Goal: Use online tool/utility: Utilize a website feature to perform a specific function

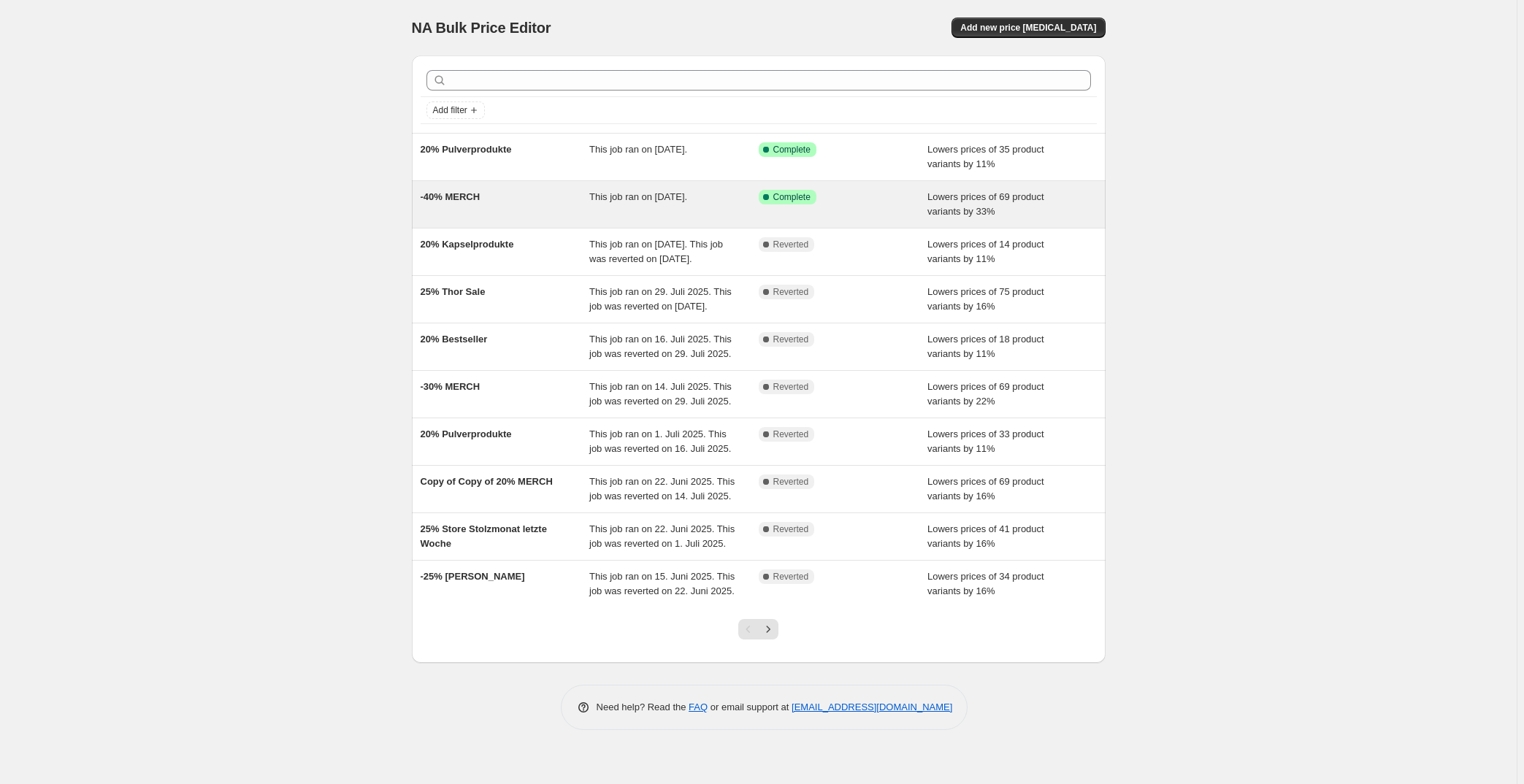
click at [540, 197] on div "-40% MERCH" at bounding box center [505, 203] width 170 height 29
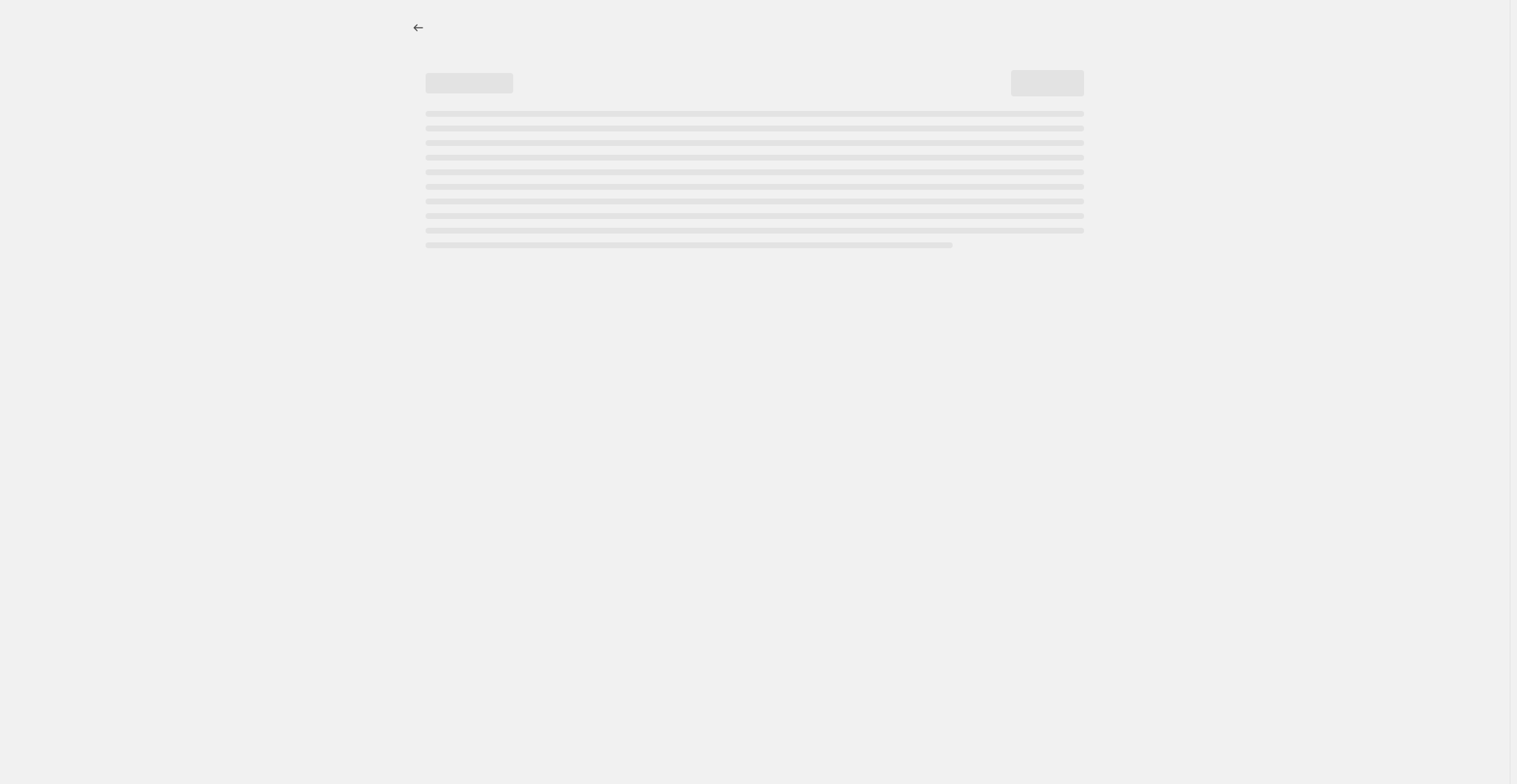
select select "percentage"
select select "no_change"
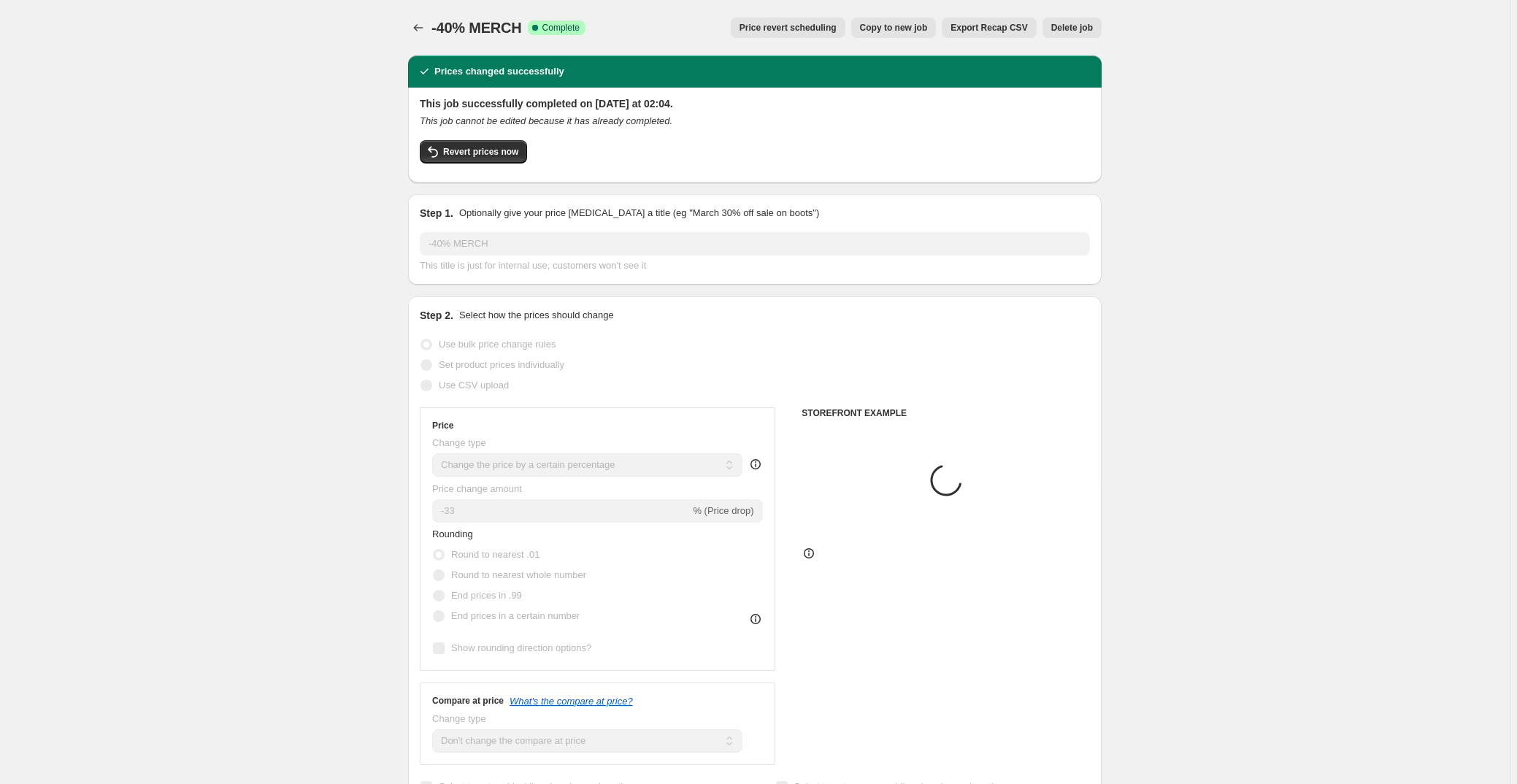
select select "collection"
click at [414, 24] on icon "Price change jobs" at bounding box center [418, 27] width 15 height 15
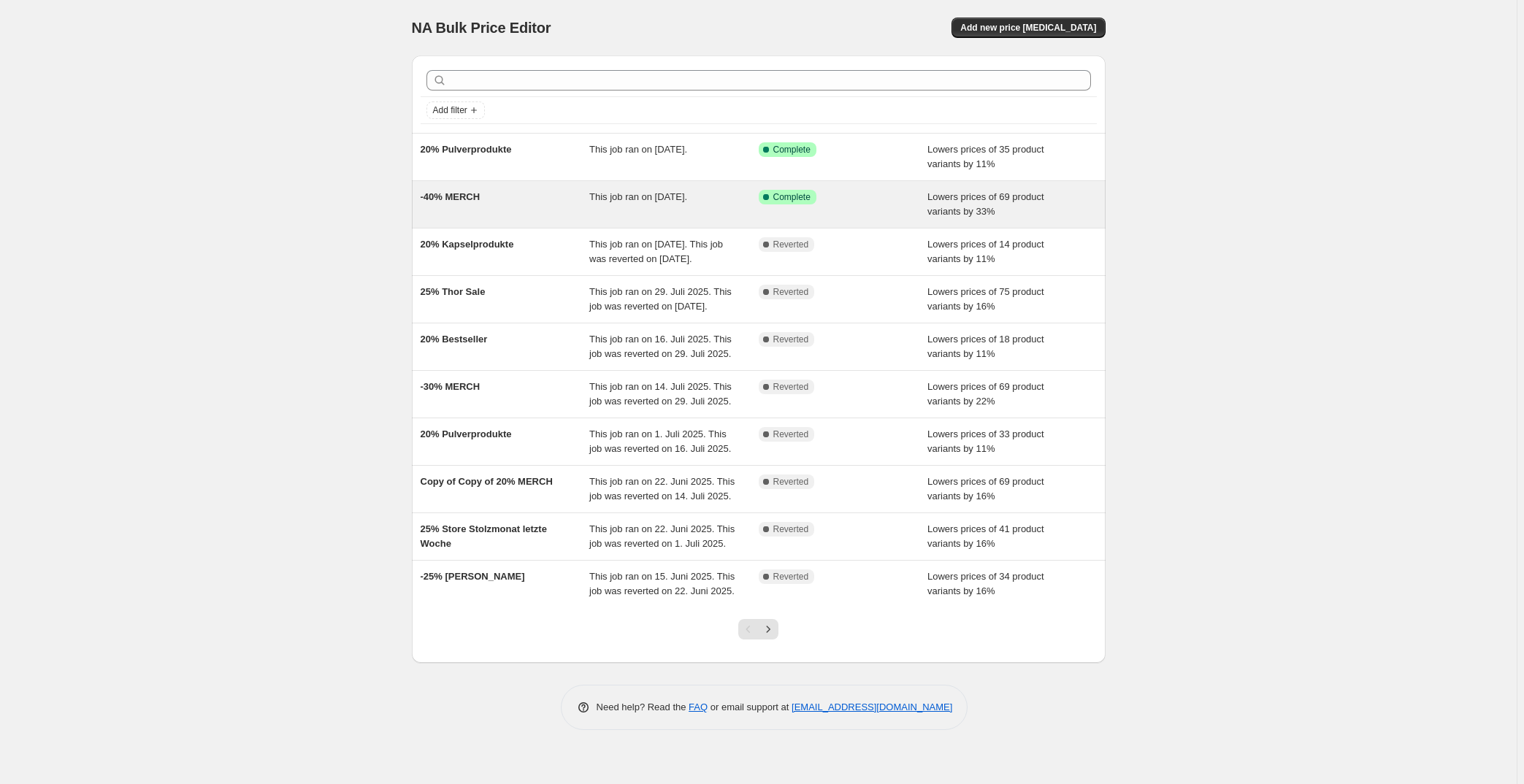
click at [511, 188] on div "-40% MERCH This job ran on 15. August 2025. Success Complete Complete Lowers pr…" at bounding box center [759, 203] width 694 height 47
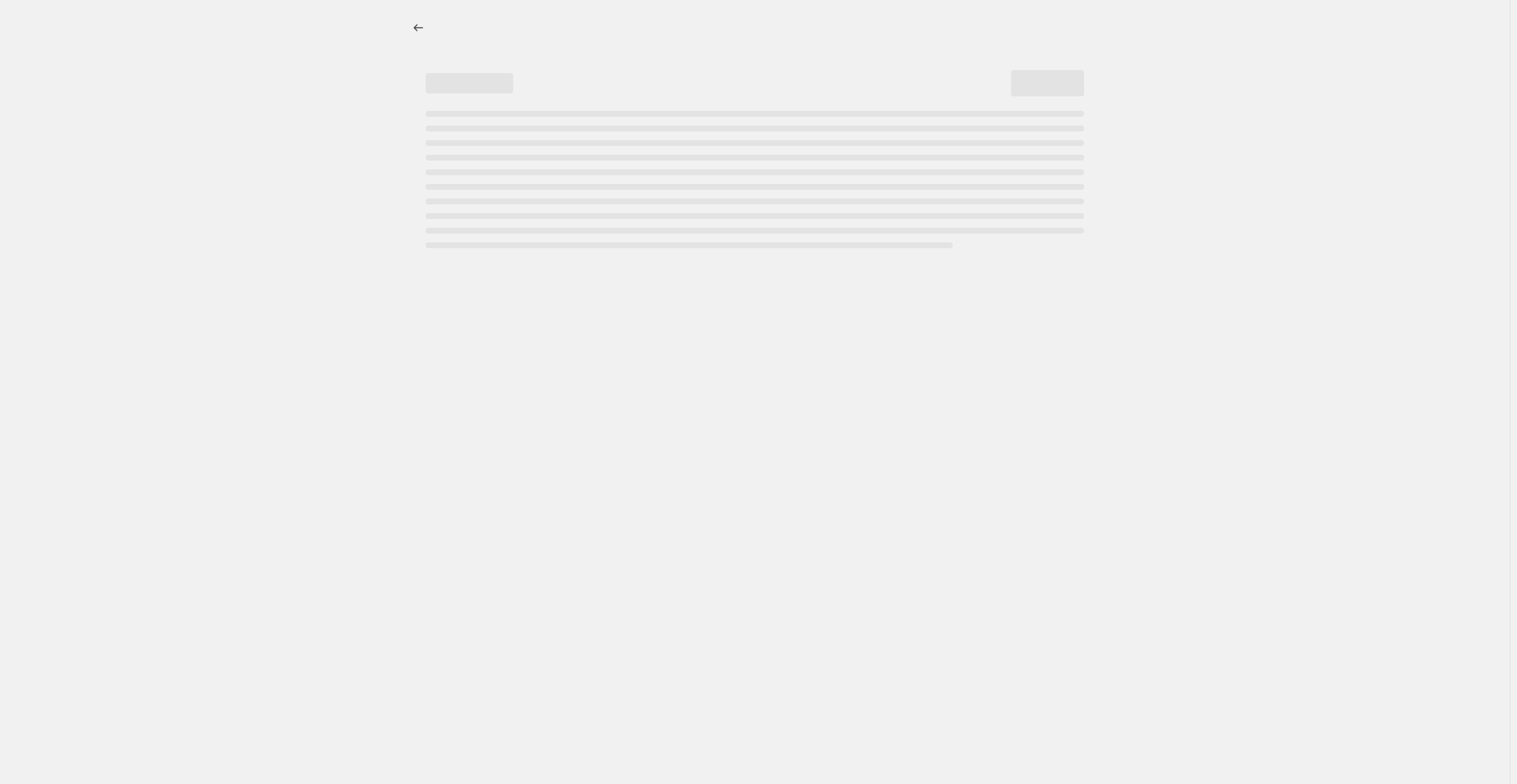
select select "percentage"
select select "no_change"
select select "collection"
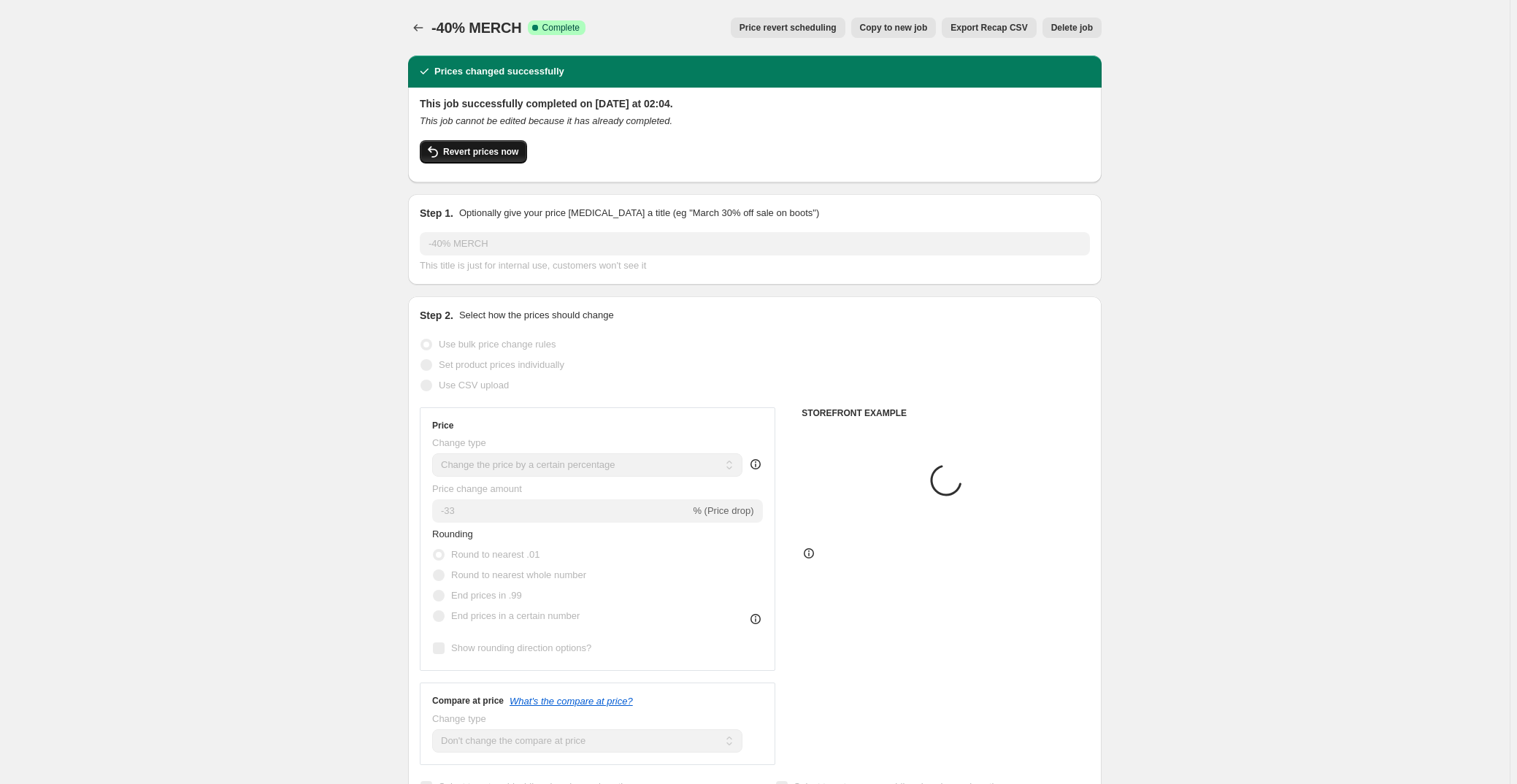
click at [472, 145] on button "Revert prices now" at bounding box center [474, 151] width 108 height 23
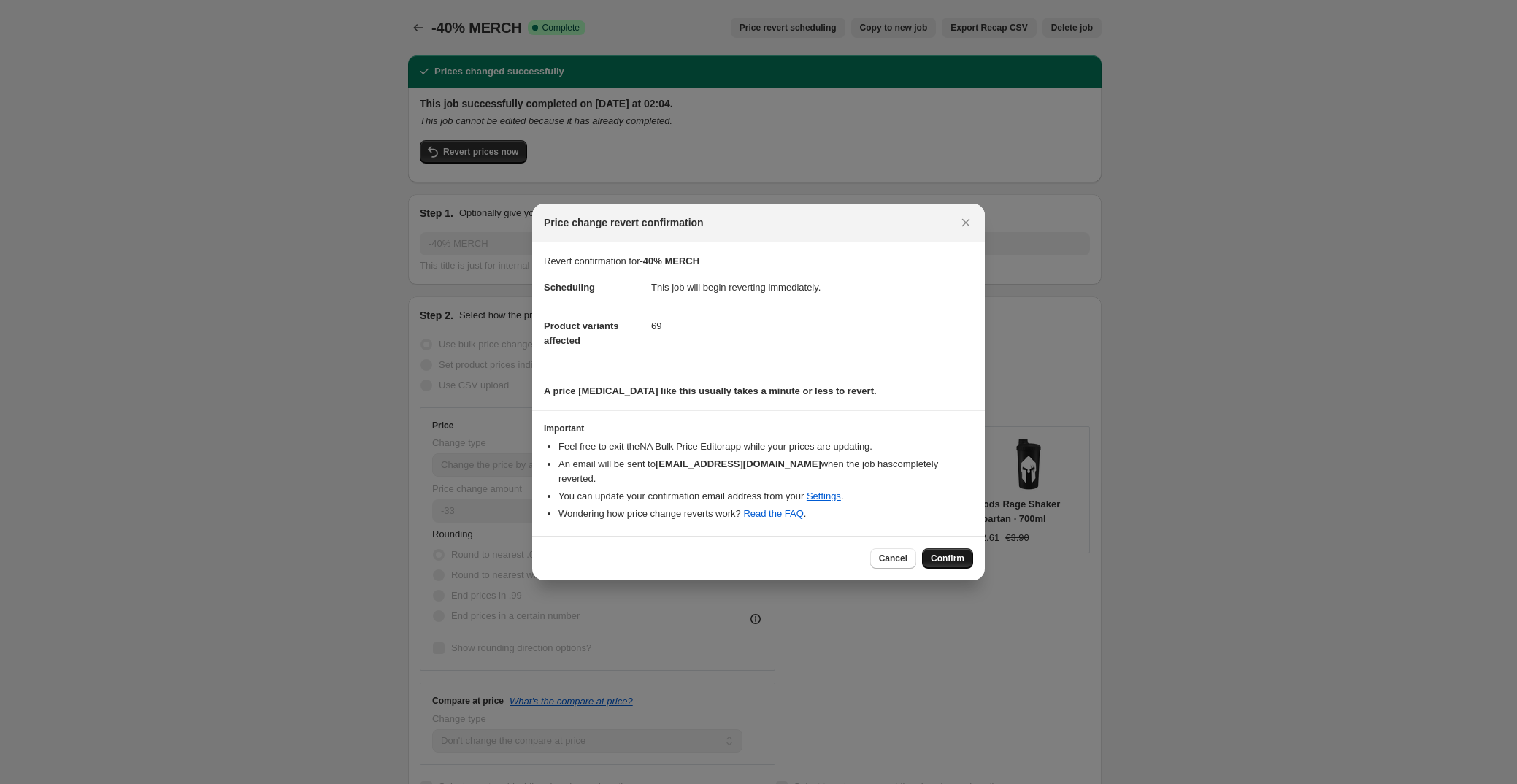
click at [936, 553] on span "Confirm" at bounding box center [948, 559] width 34 height 12
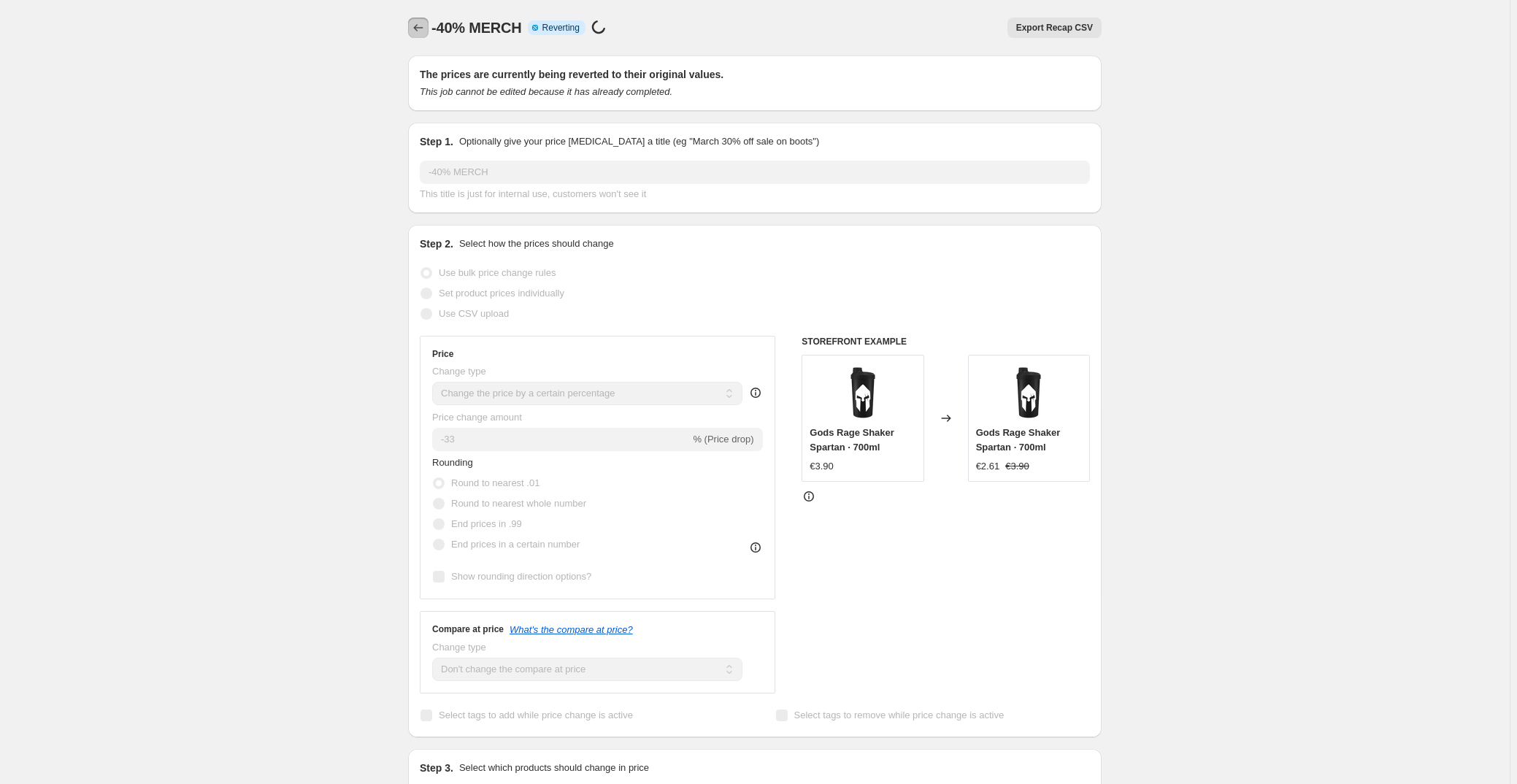
click at [415, 29] on icon "Price change jobs" at bounding box center [418, 27] width 15 height 15
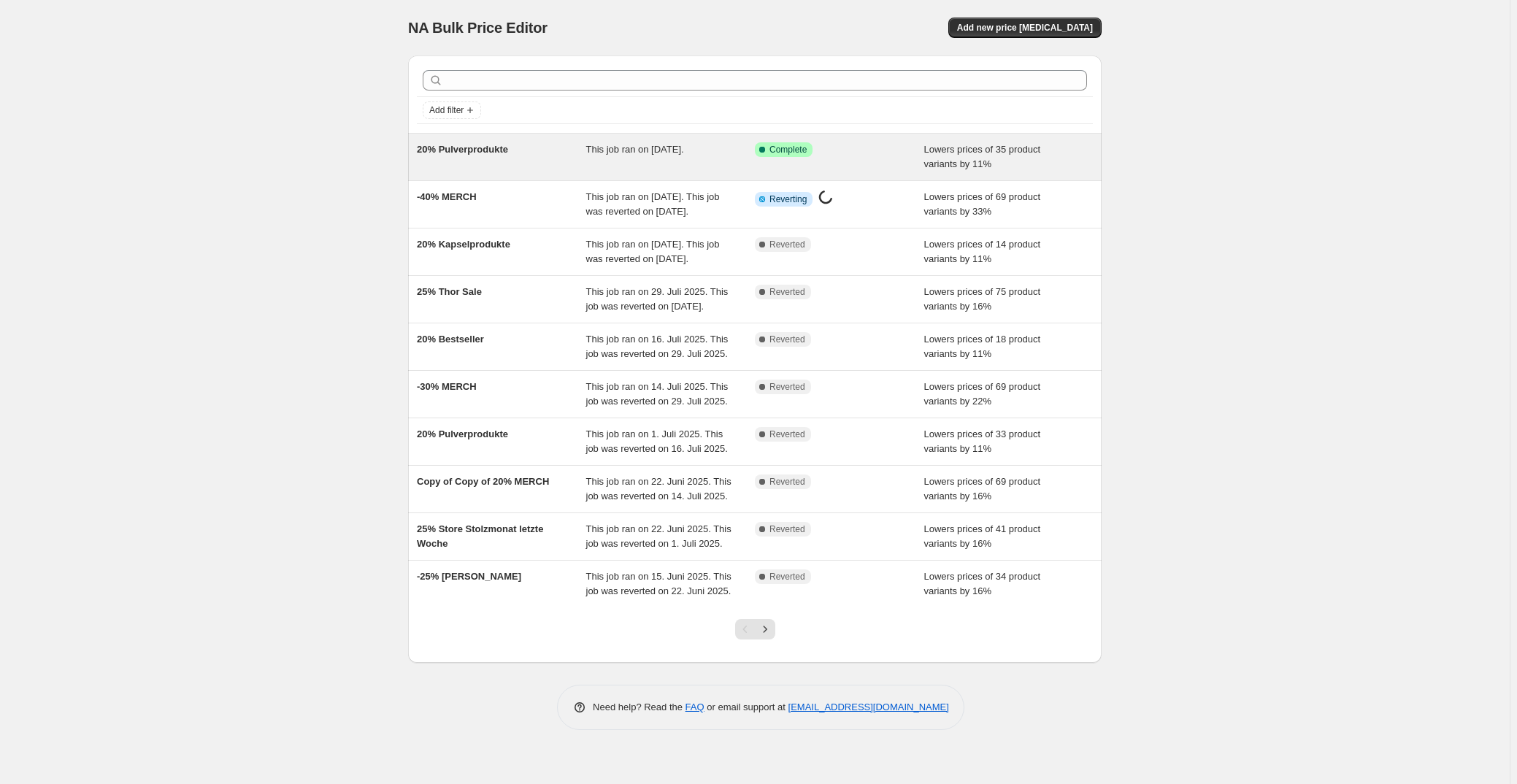
click at [547, 161] on div "20% Pulverprodukte" at bounding box center [502, 157] width 170 height 29
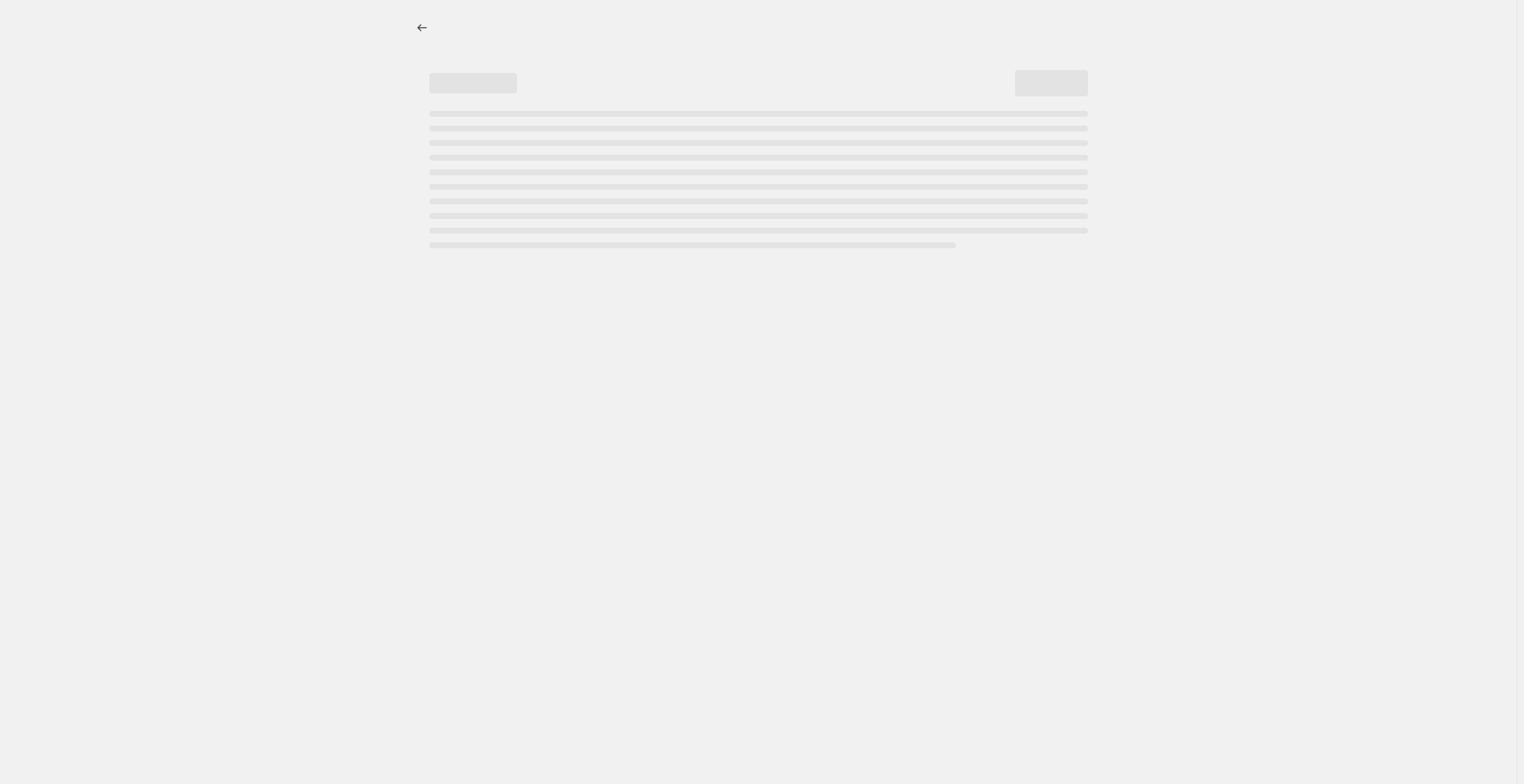
select select "percentage"
select select "no_change"
select select "collection"
select select "not_equal"
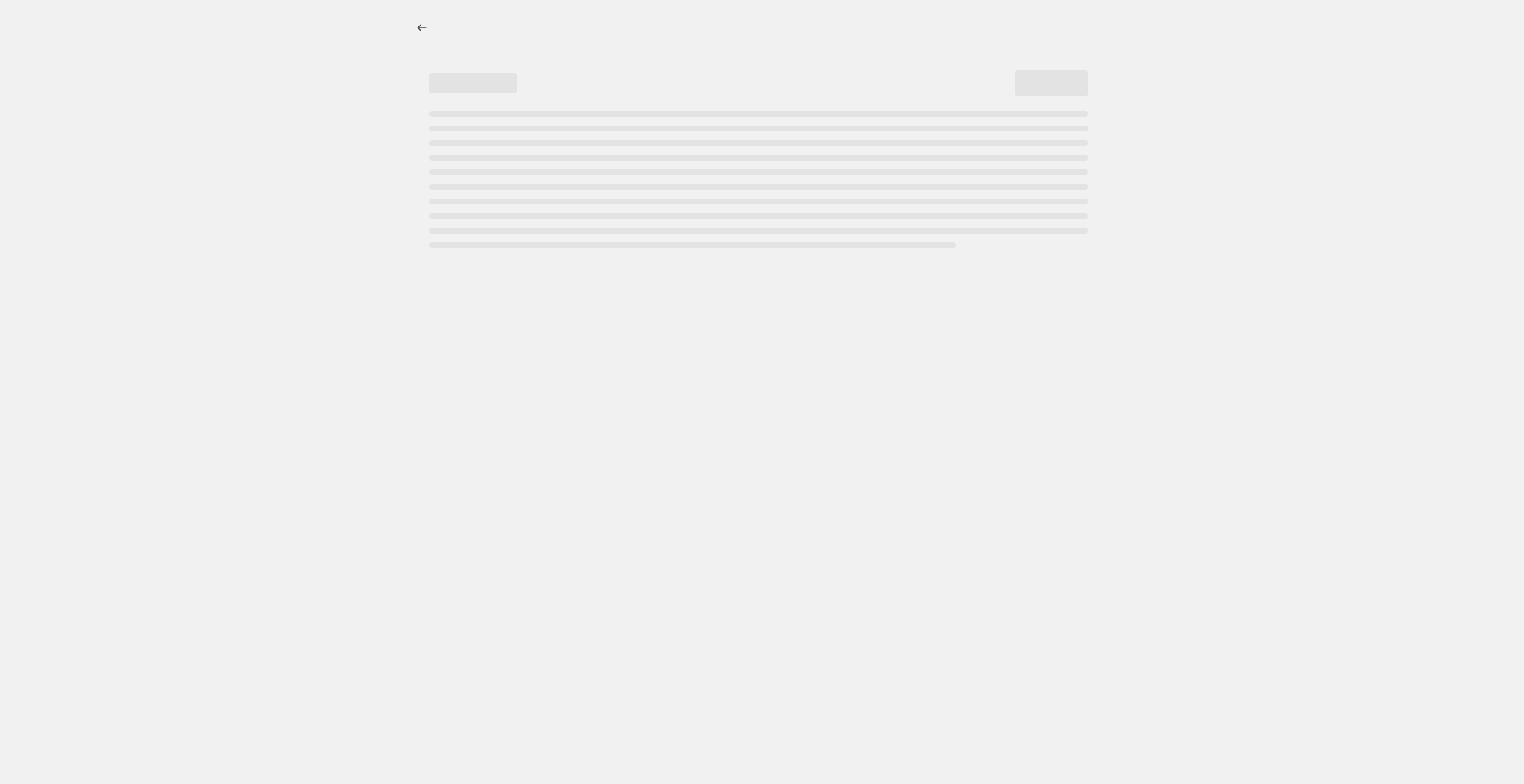
select select "collection"
select select "not_equal"
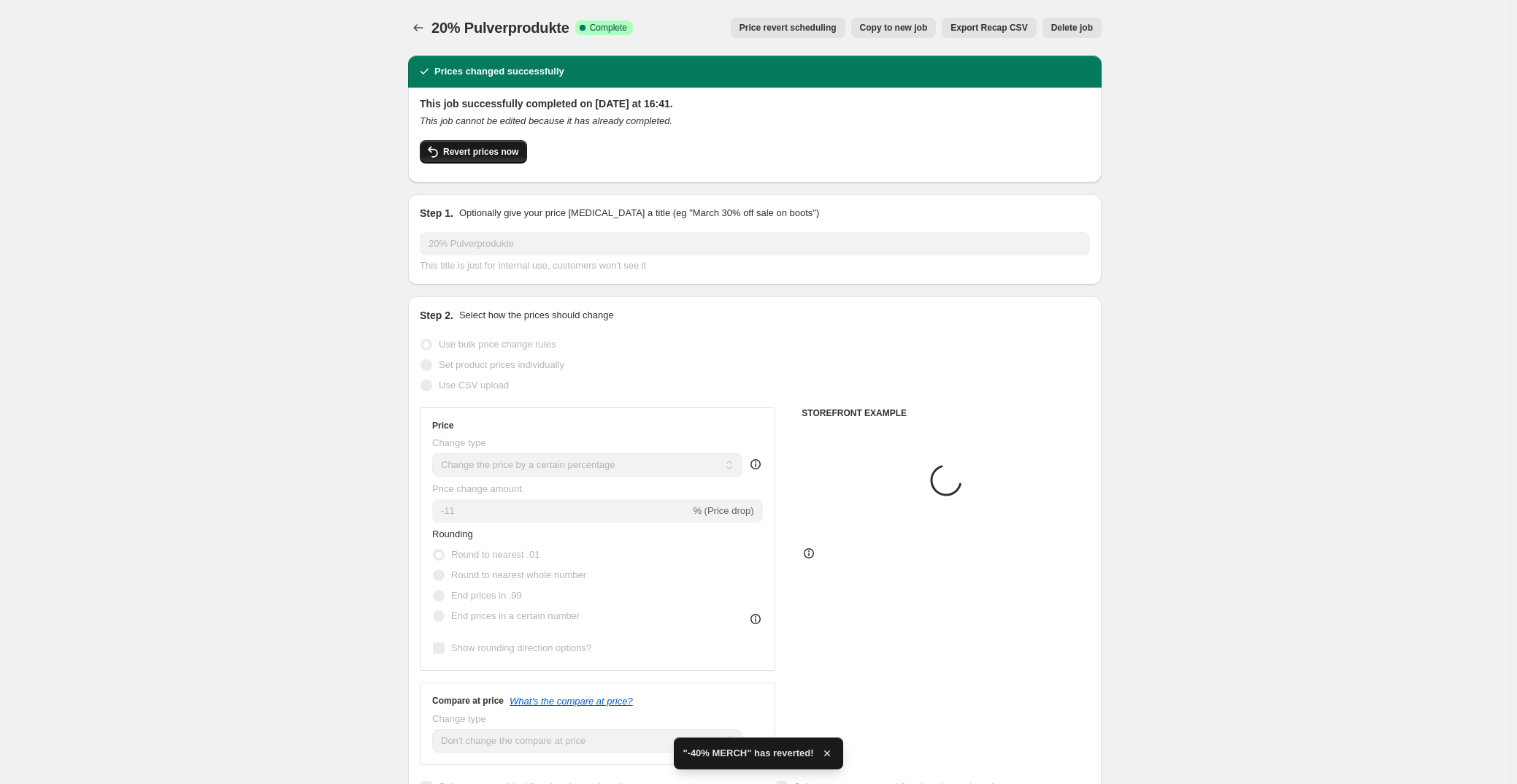
click at [515, 155] on span "Revert prices now" at bounding box center [480, 152] width 75 height 12
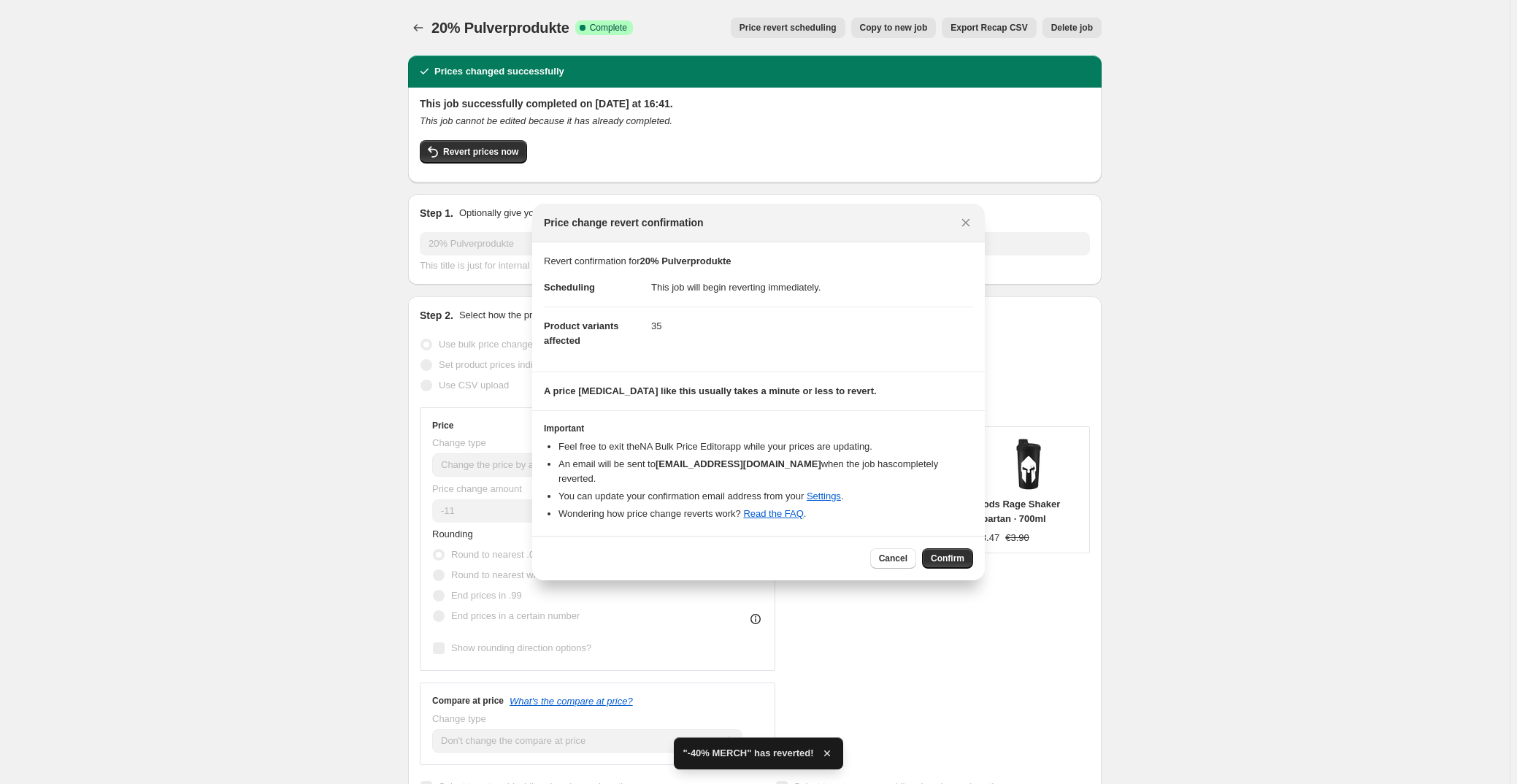
drag, startPoint x: 934, startPoint y: 556, endPoint x: 927, endPoint y: 538, distance: 19.3
click at [935, 556] on span "Confirm" at bounding box center [948, 559] width 34 height 12
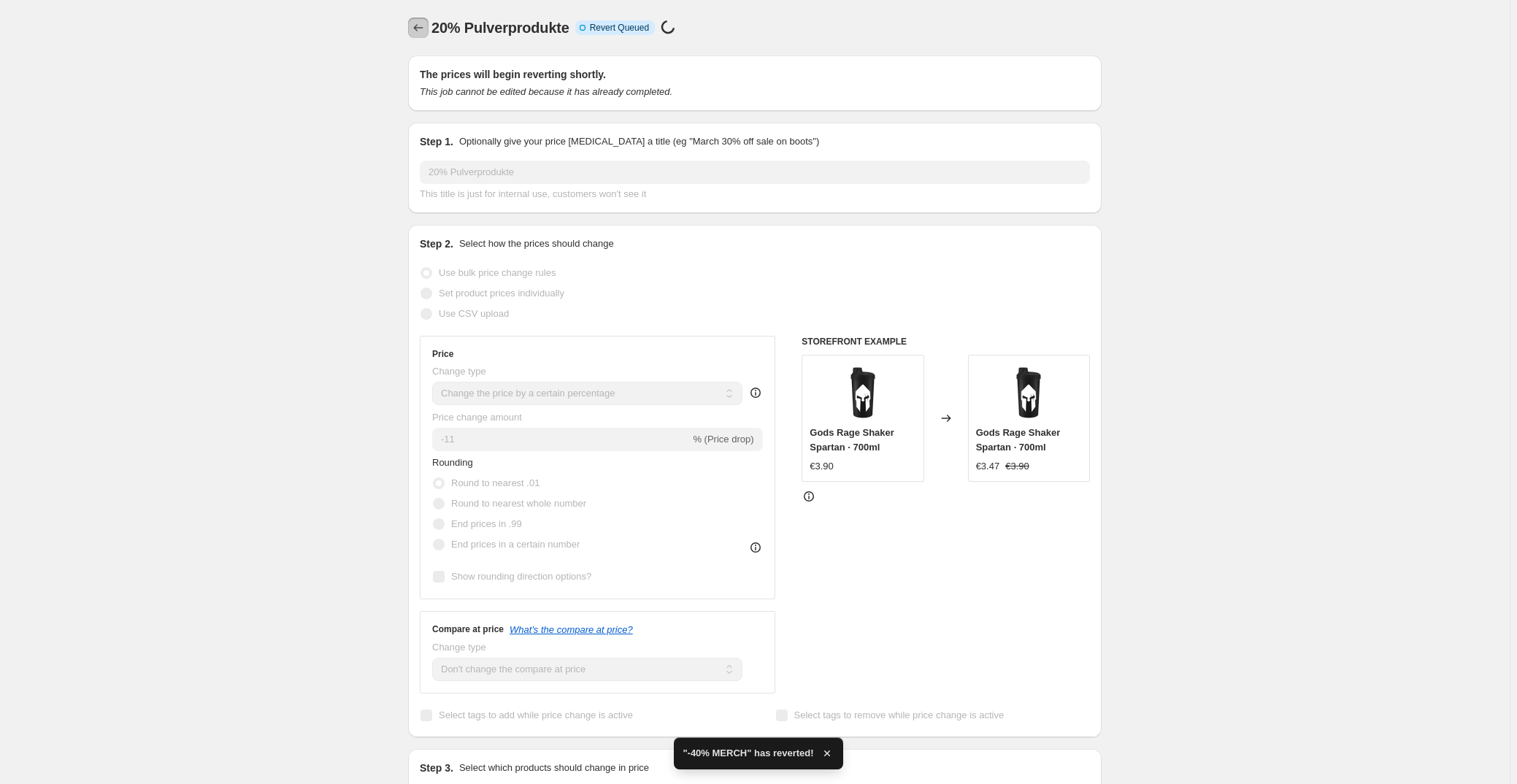
click at [417, 30] on icon "Price change jobs" at bounding box center [418, 27] width 15 height 15
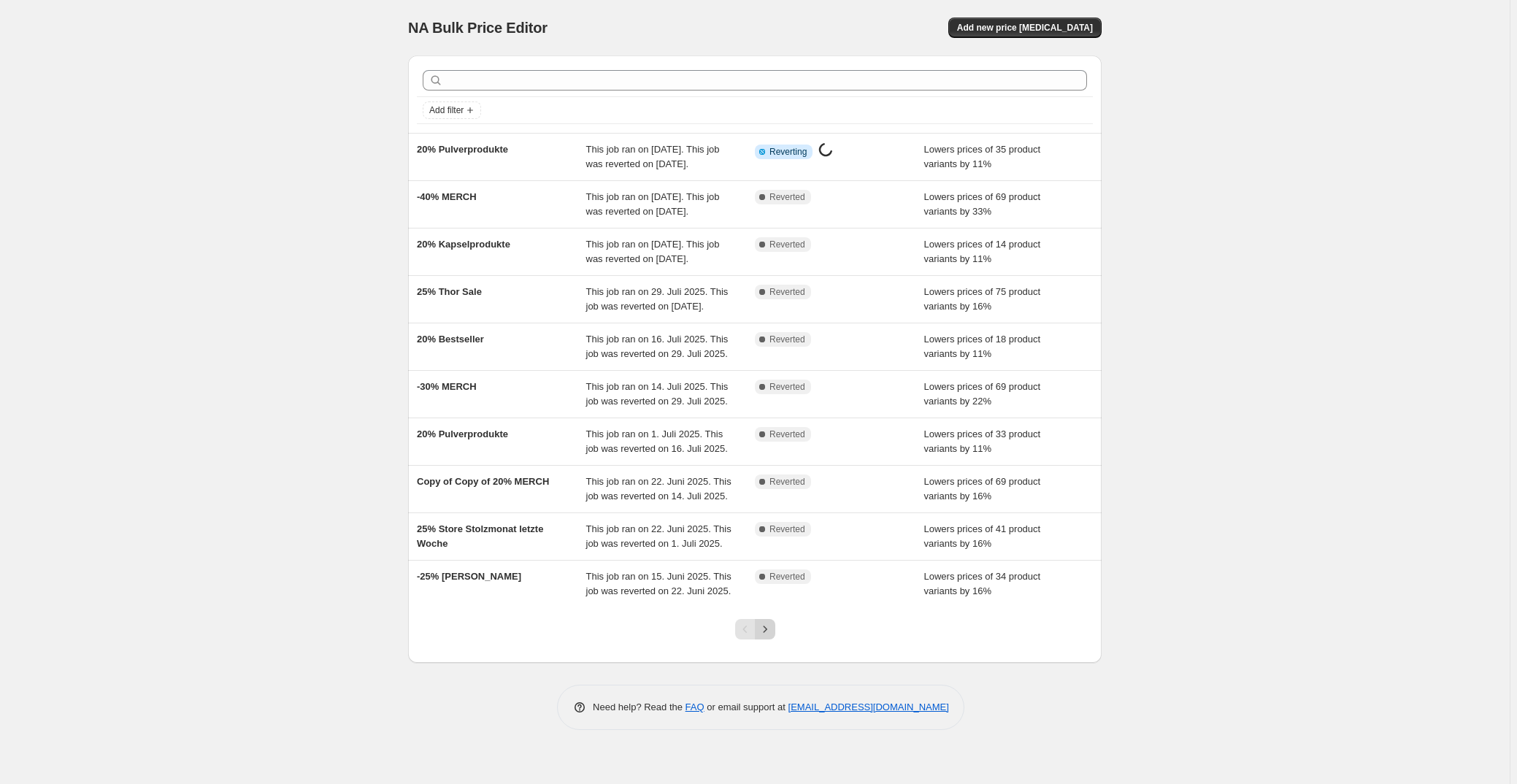
click at [771, 636] on icon "Next" at bounding box center [764, 628] width 15 height 15
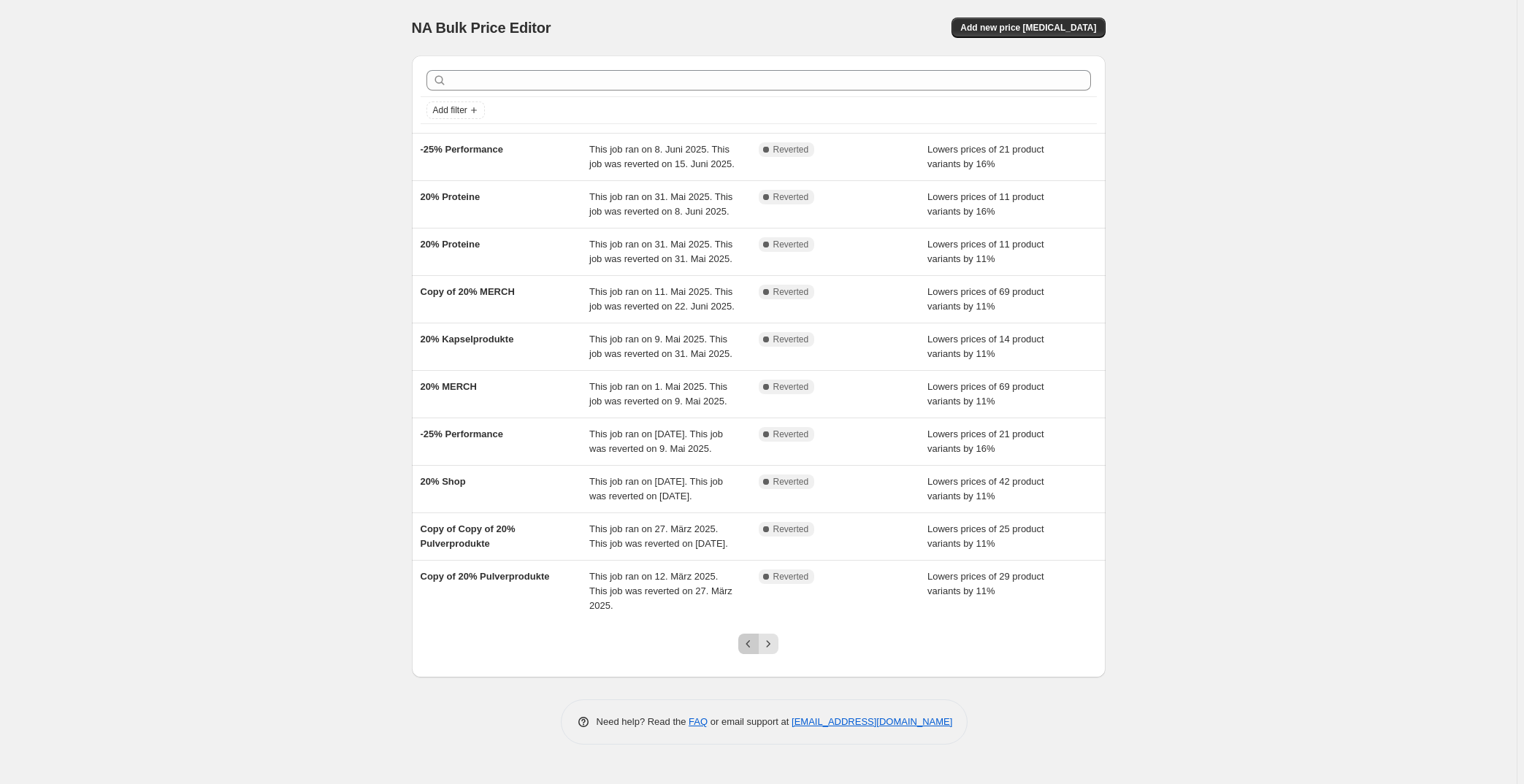
click at [750, 636] on icon "Previous" at bounding box center [749, 643] width 15 height 15
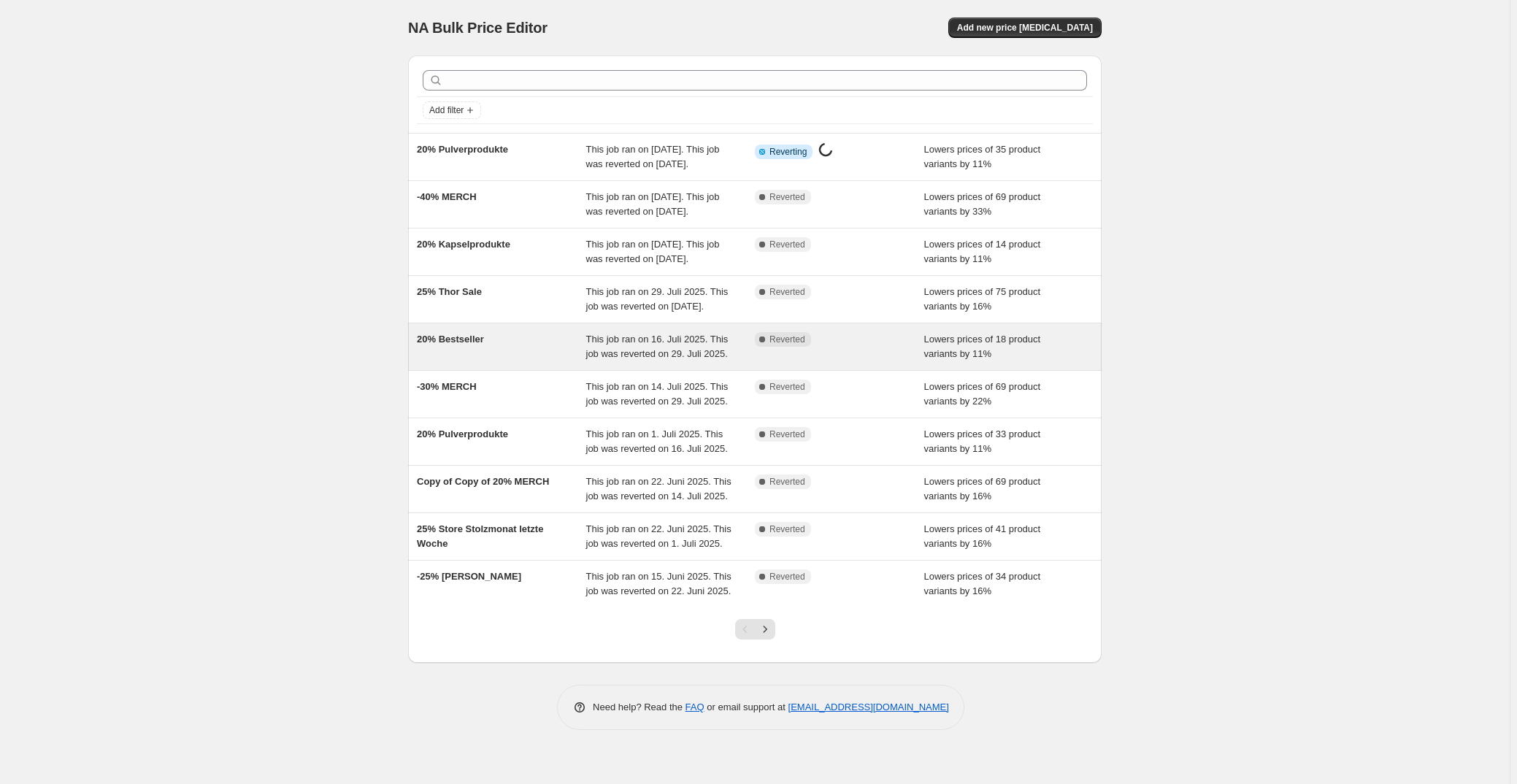
click at [459, 361] on div "20% Bestseller" at bounding box center [502, 346] width 170 height 29
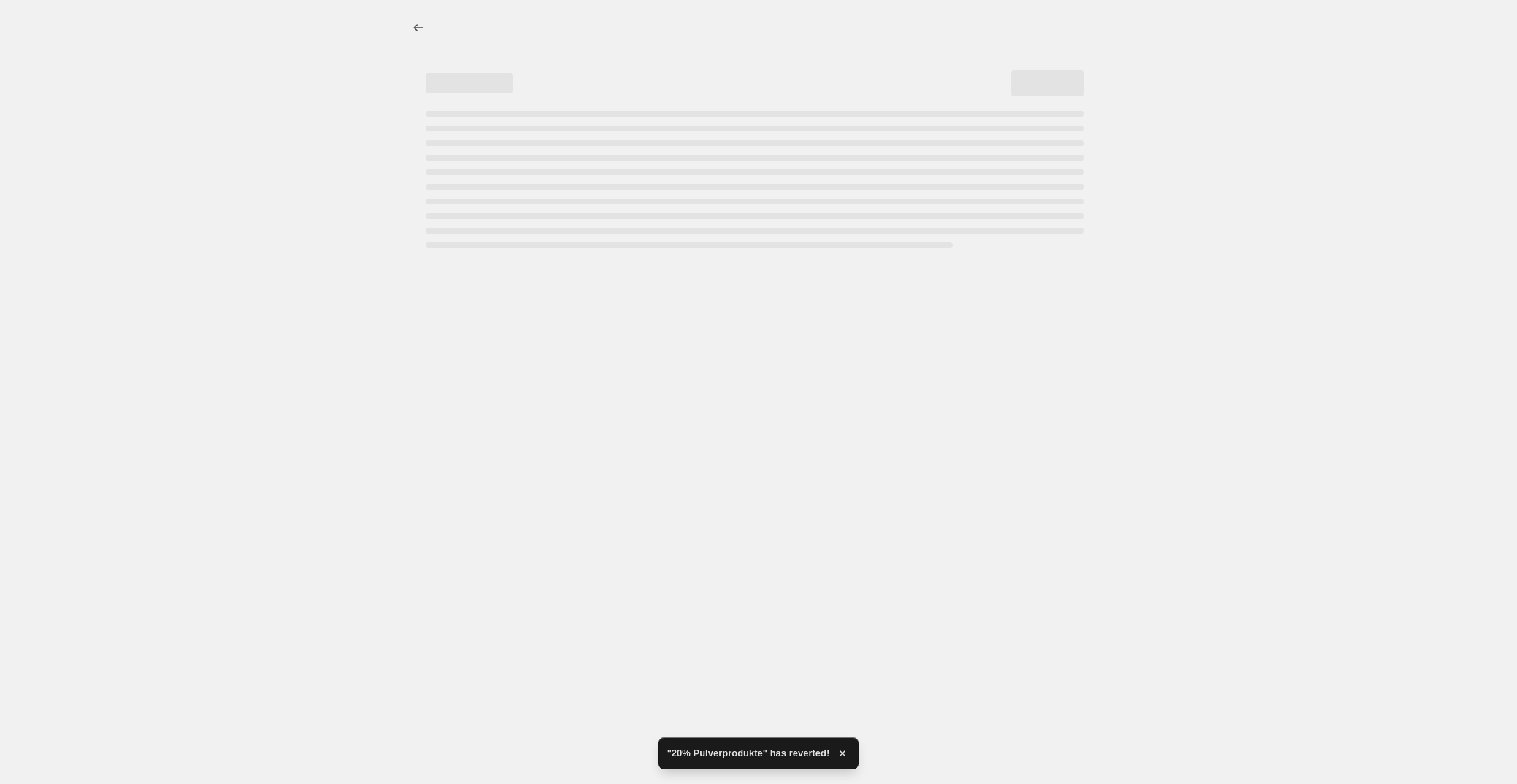
select select "percentage"
select select "no_change"
select select "collection"
select select "not_equal"
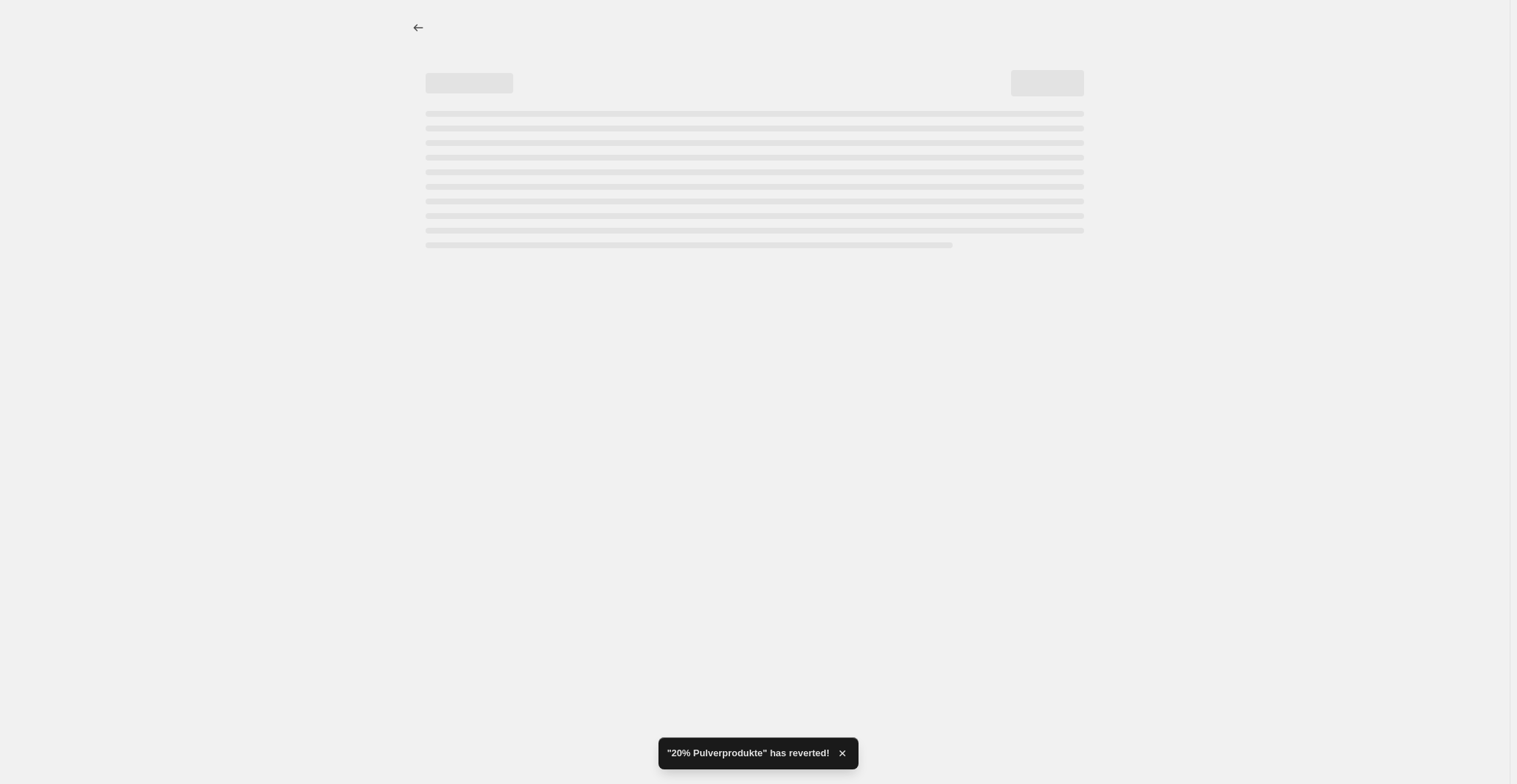
select select "collection"
select select "not_equal"
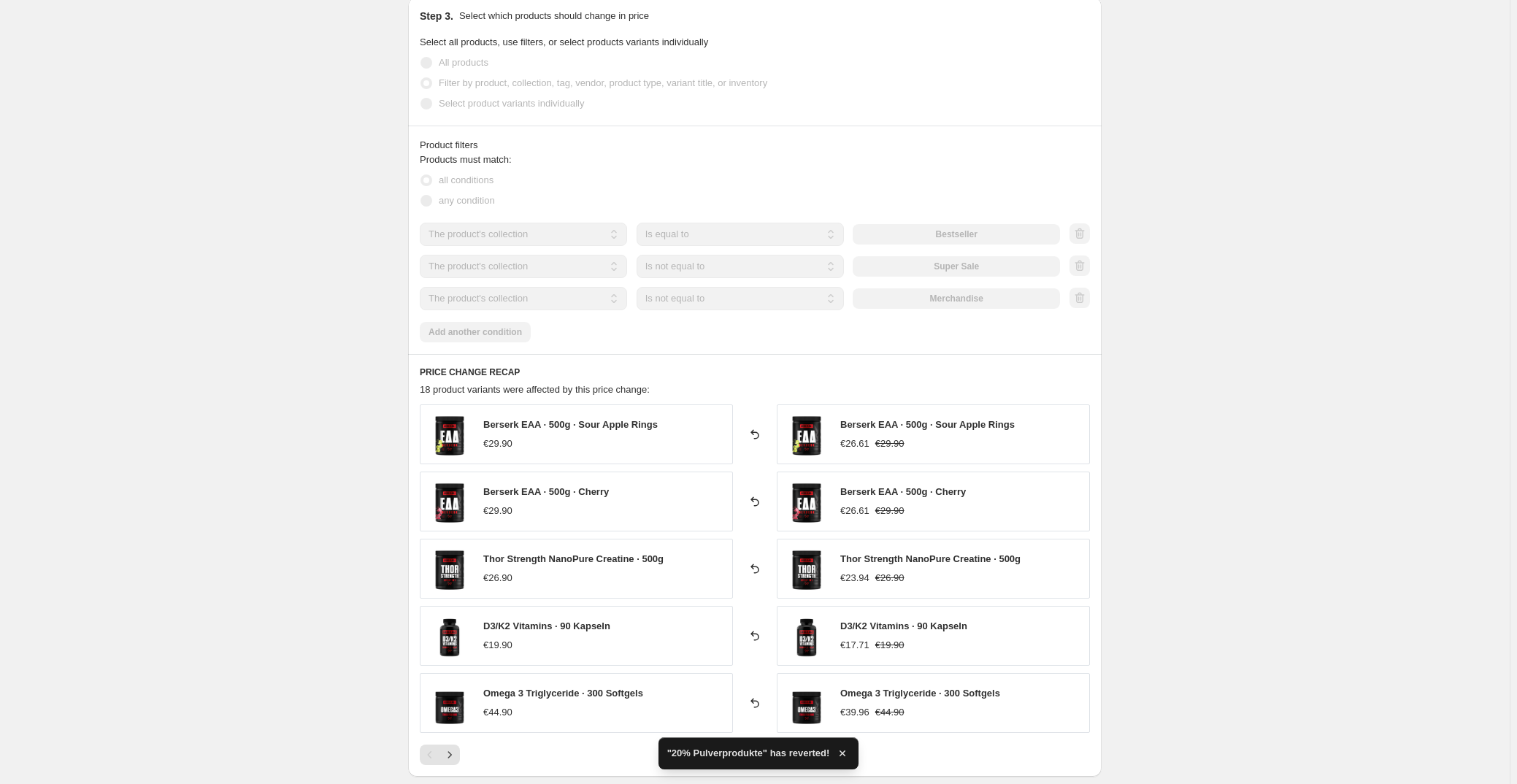
scroll to position [862, 0]
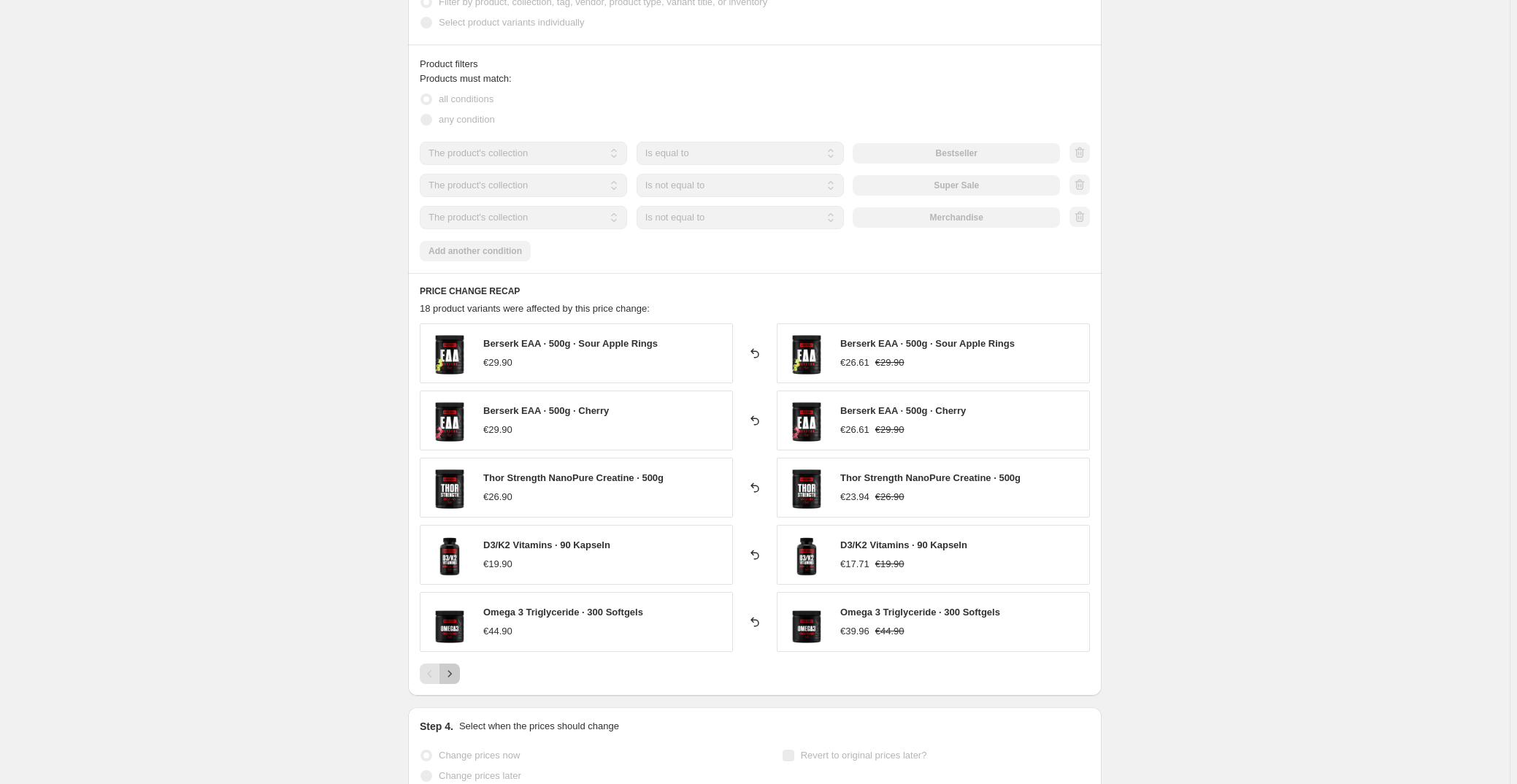
click at [450, 668] on icon "Next" at bounding box center [449, 673] width 15 height 15
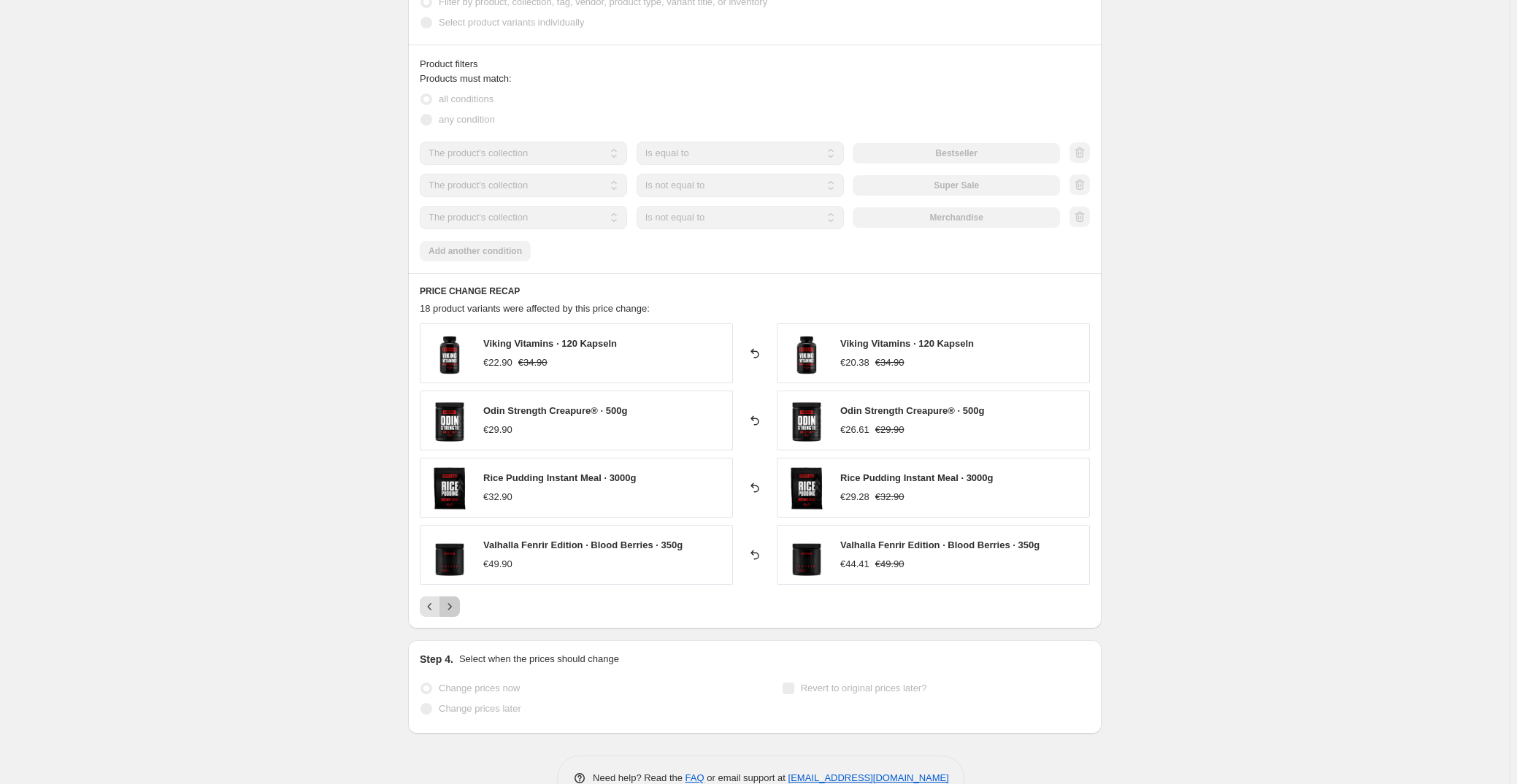
click at [456, 605] on icon "Next" at bounding box center [449, 606] width 15 height 15
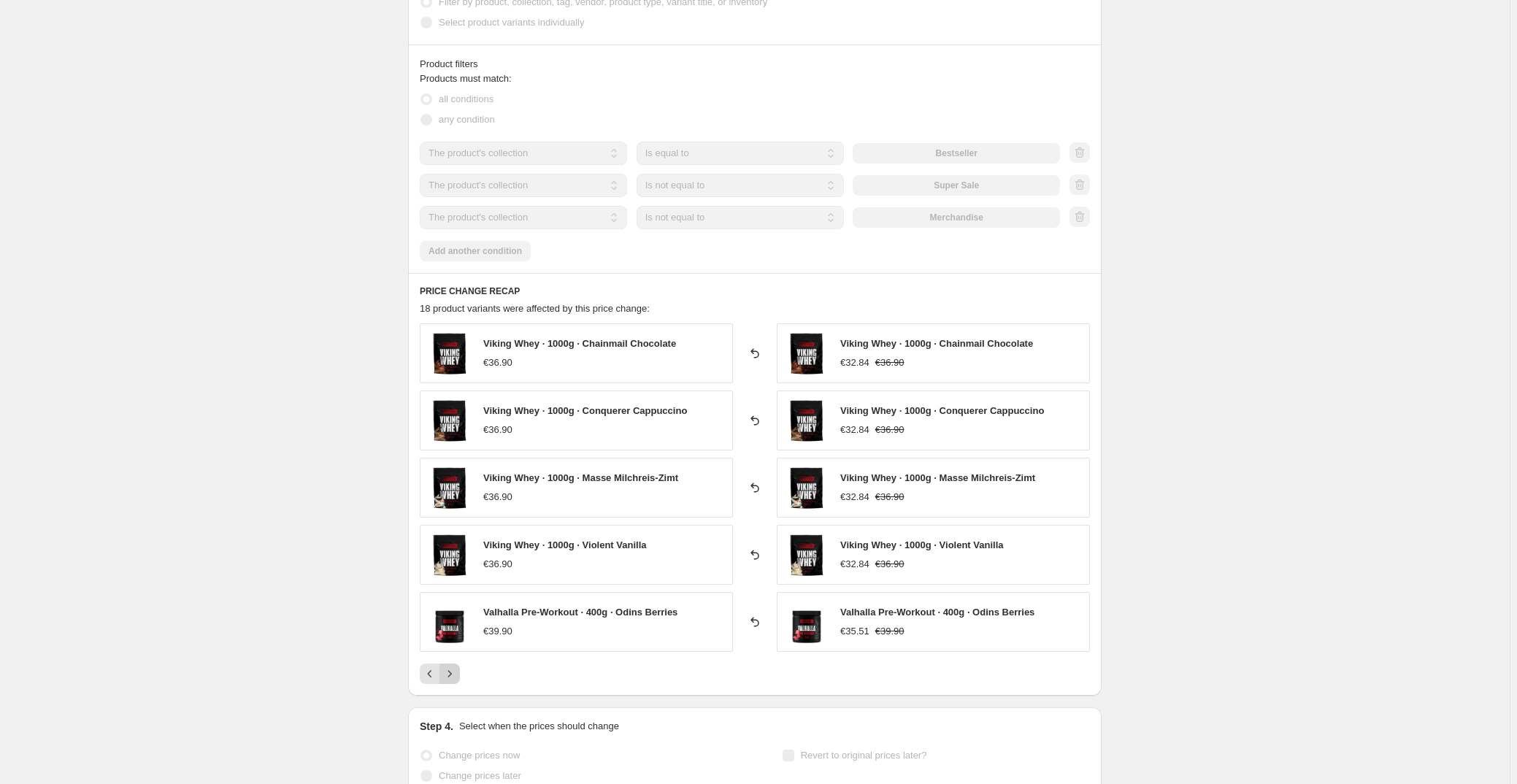
click at [457, 672] on icon "Next" at bounding box center [449, 673] width 15 height 15
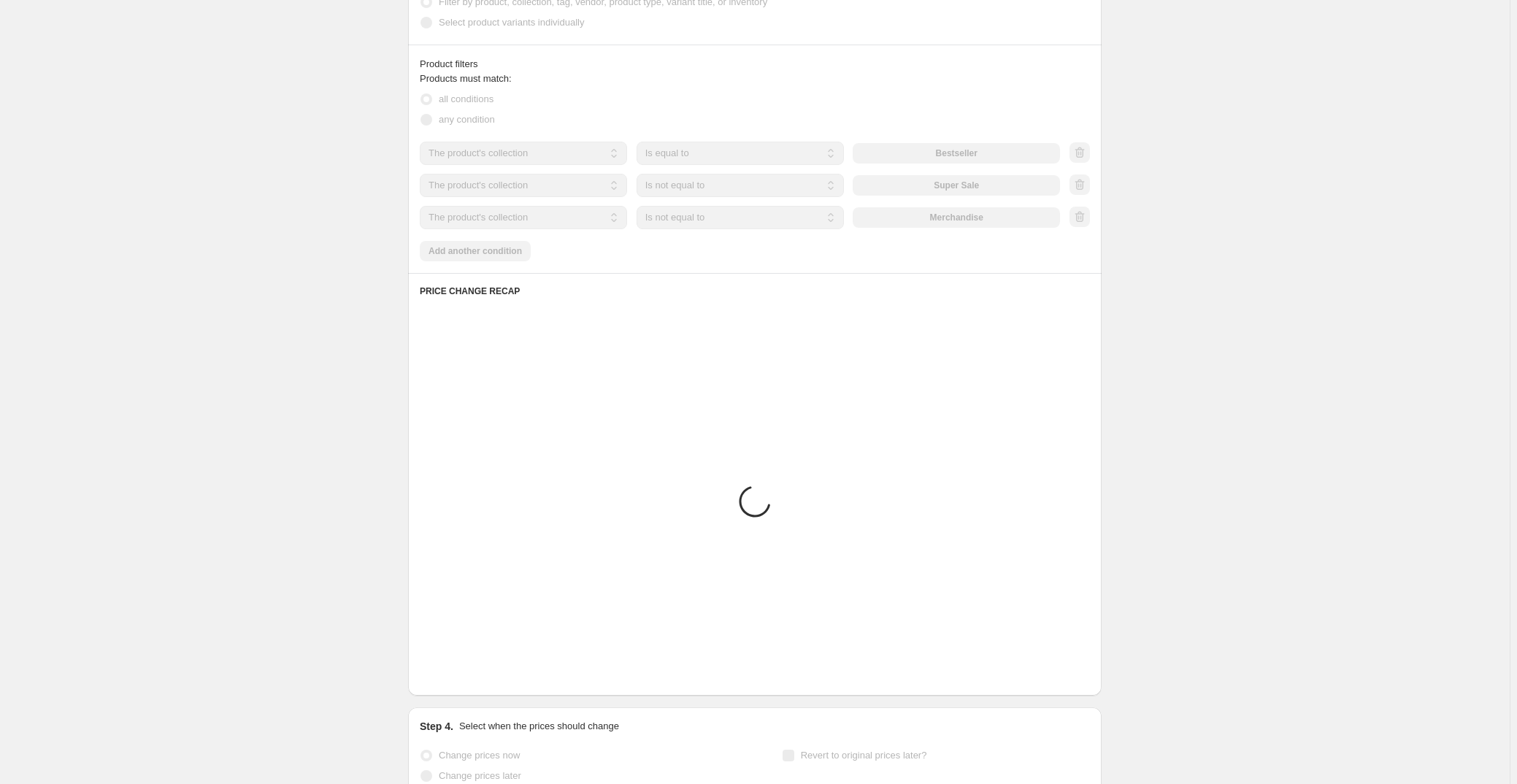
scroll to position [766, 0]
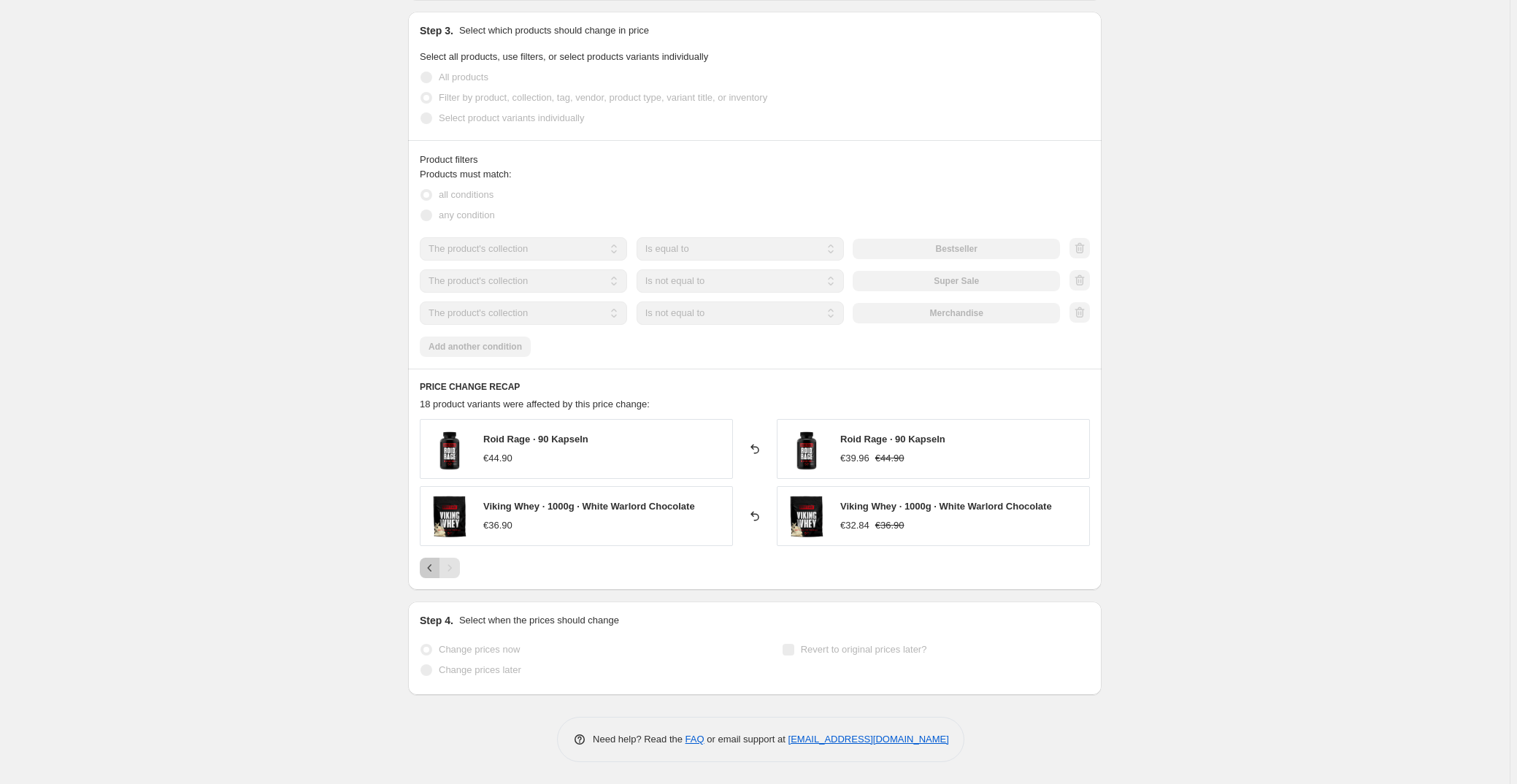
click at [431, 568] on icon "Previous" at bounding box center [430, 568] width 4 height 7
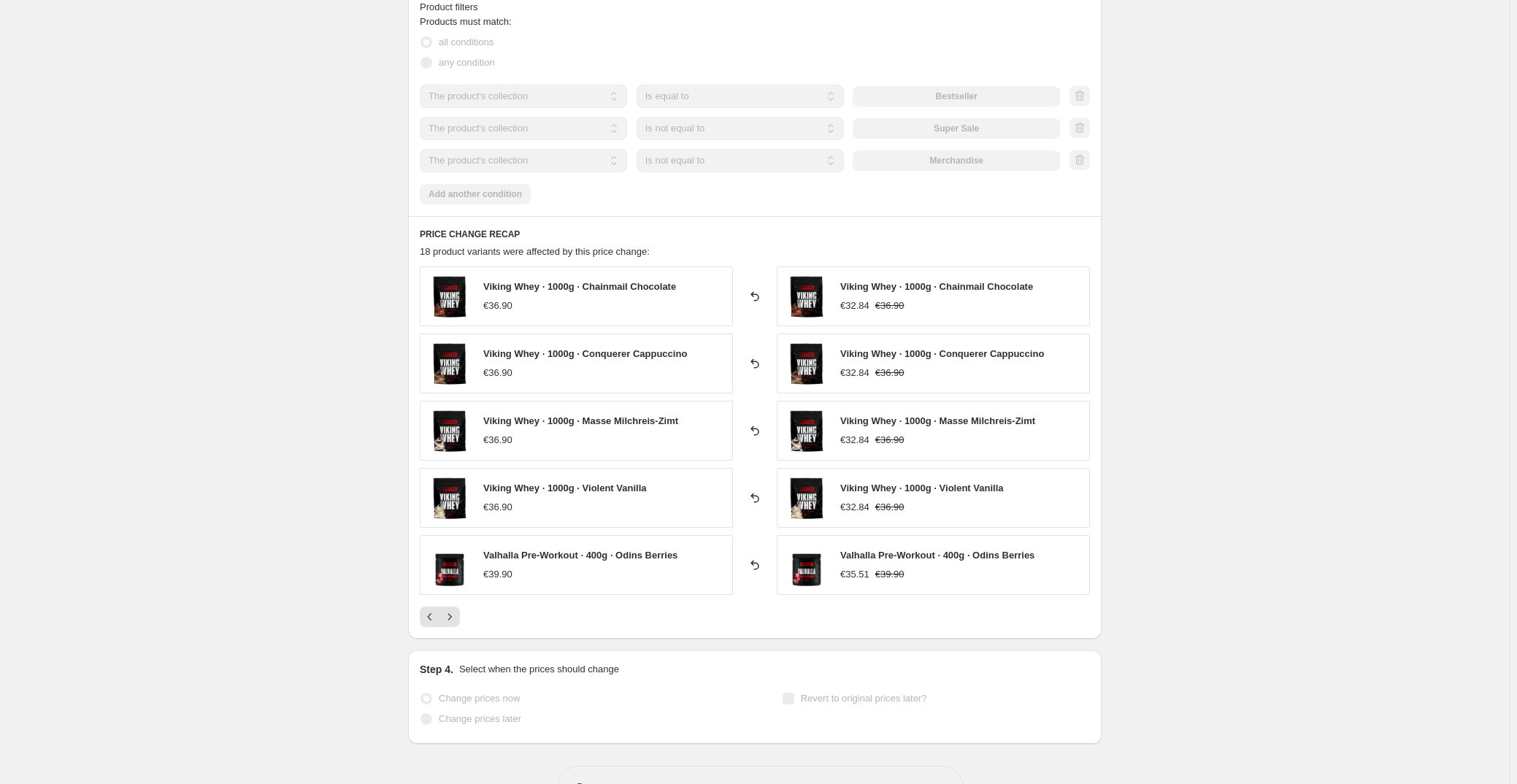
scroll to position [965, 0]
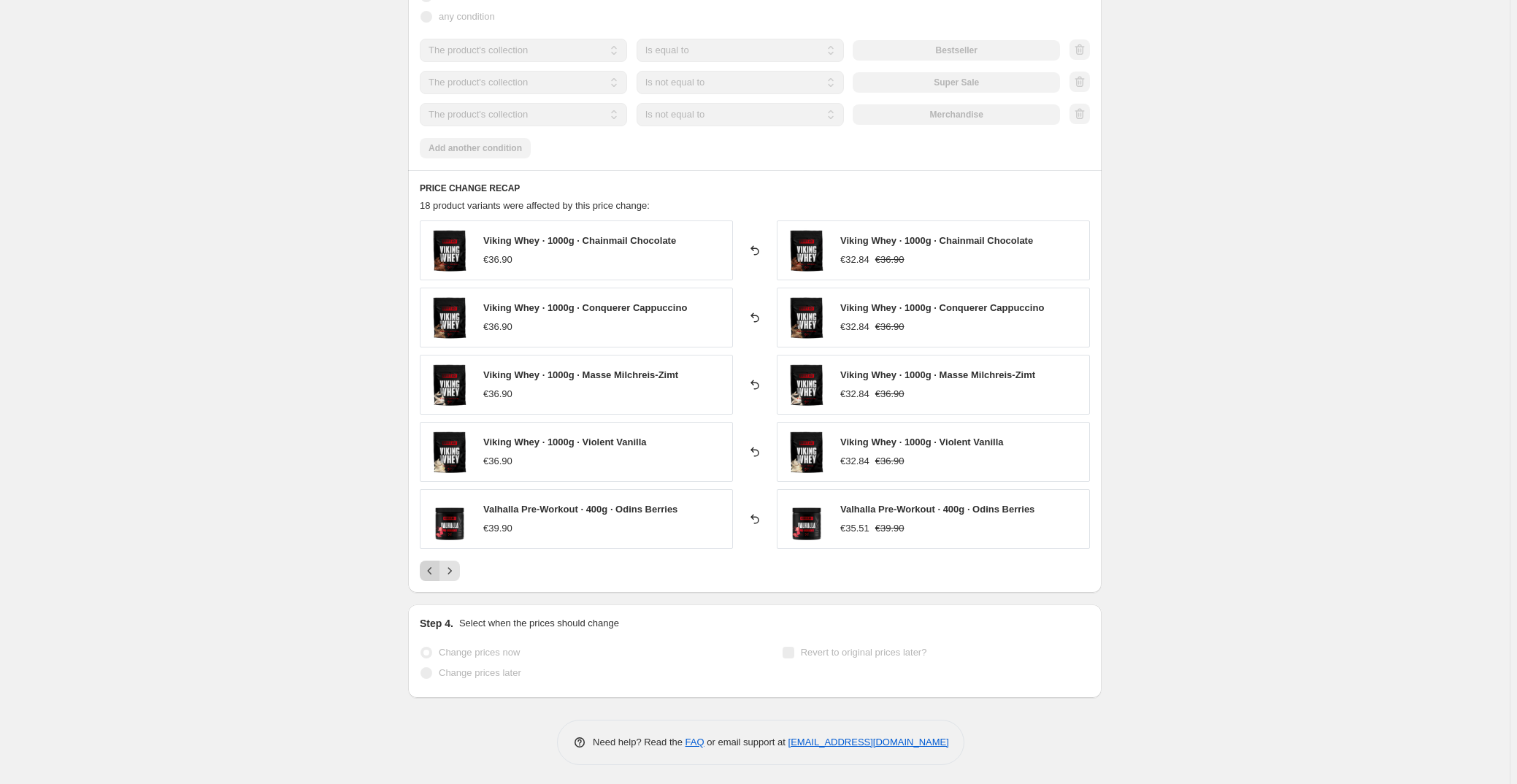
click at [430, 567] on icon "Previous" at bounding box center [430, 571] width 15 height 15
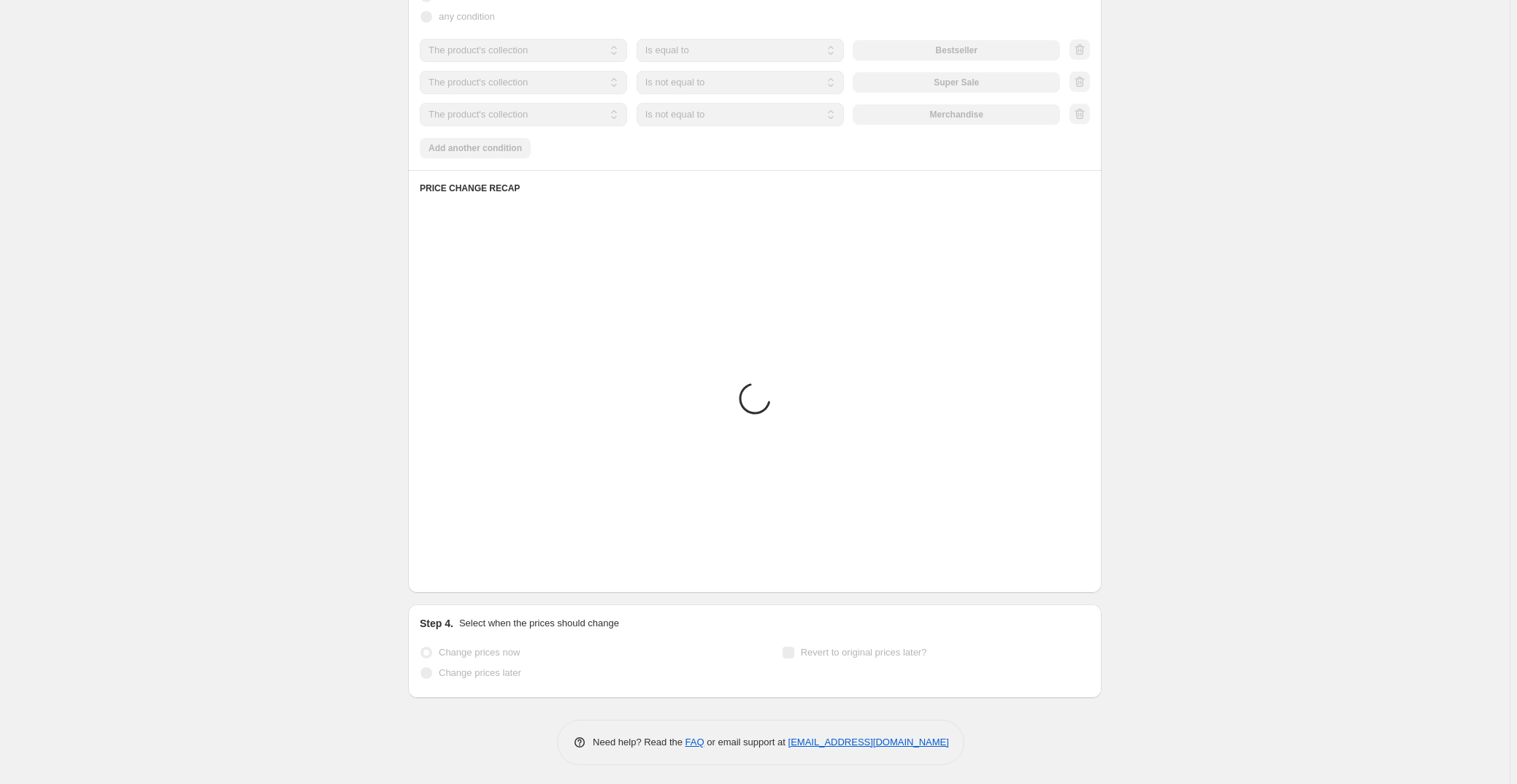
scroll to position [900, 0]
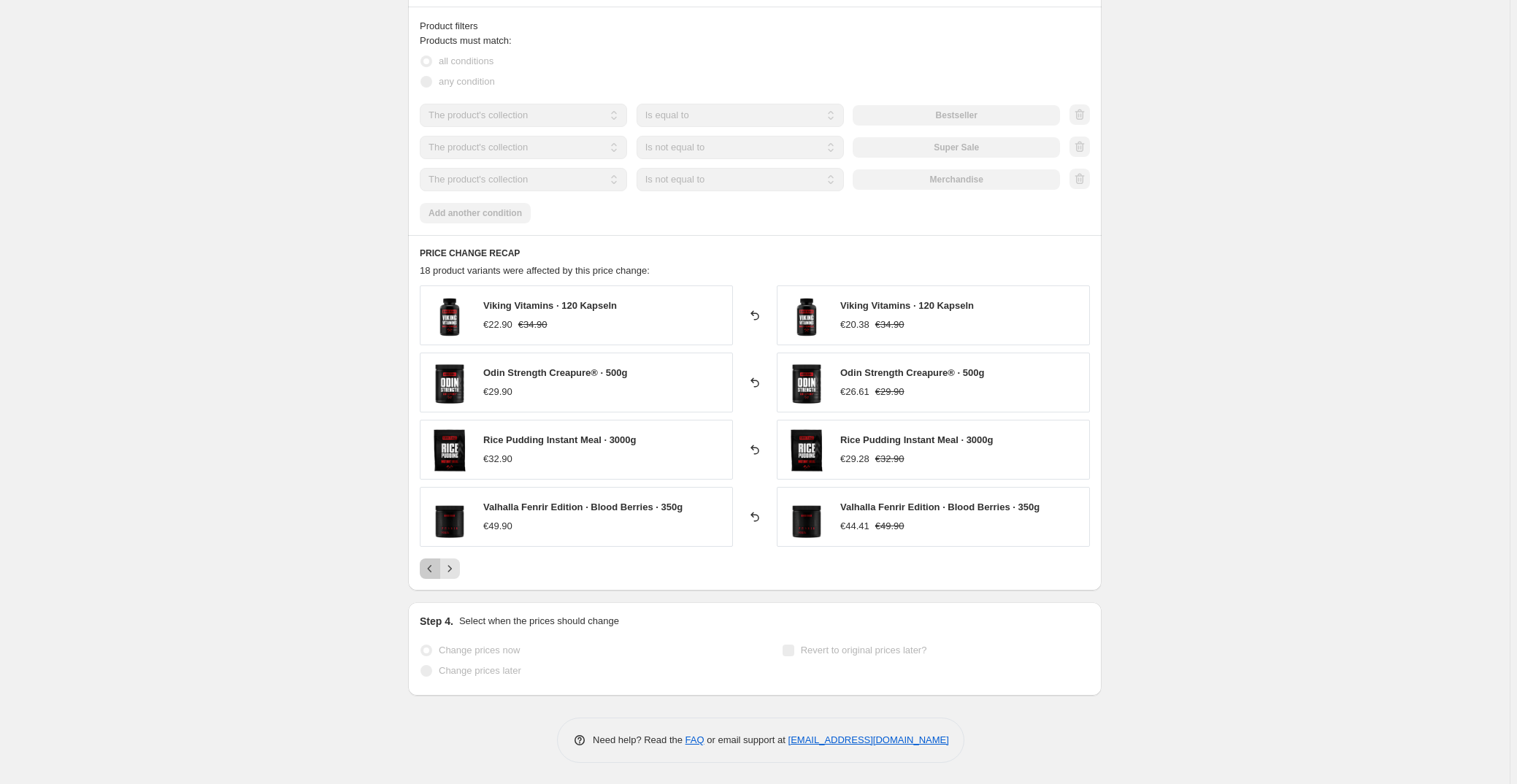
click at [429, 567] on icon "Previous" at bounding box center [430, 569] width 15 height 15
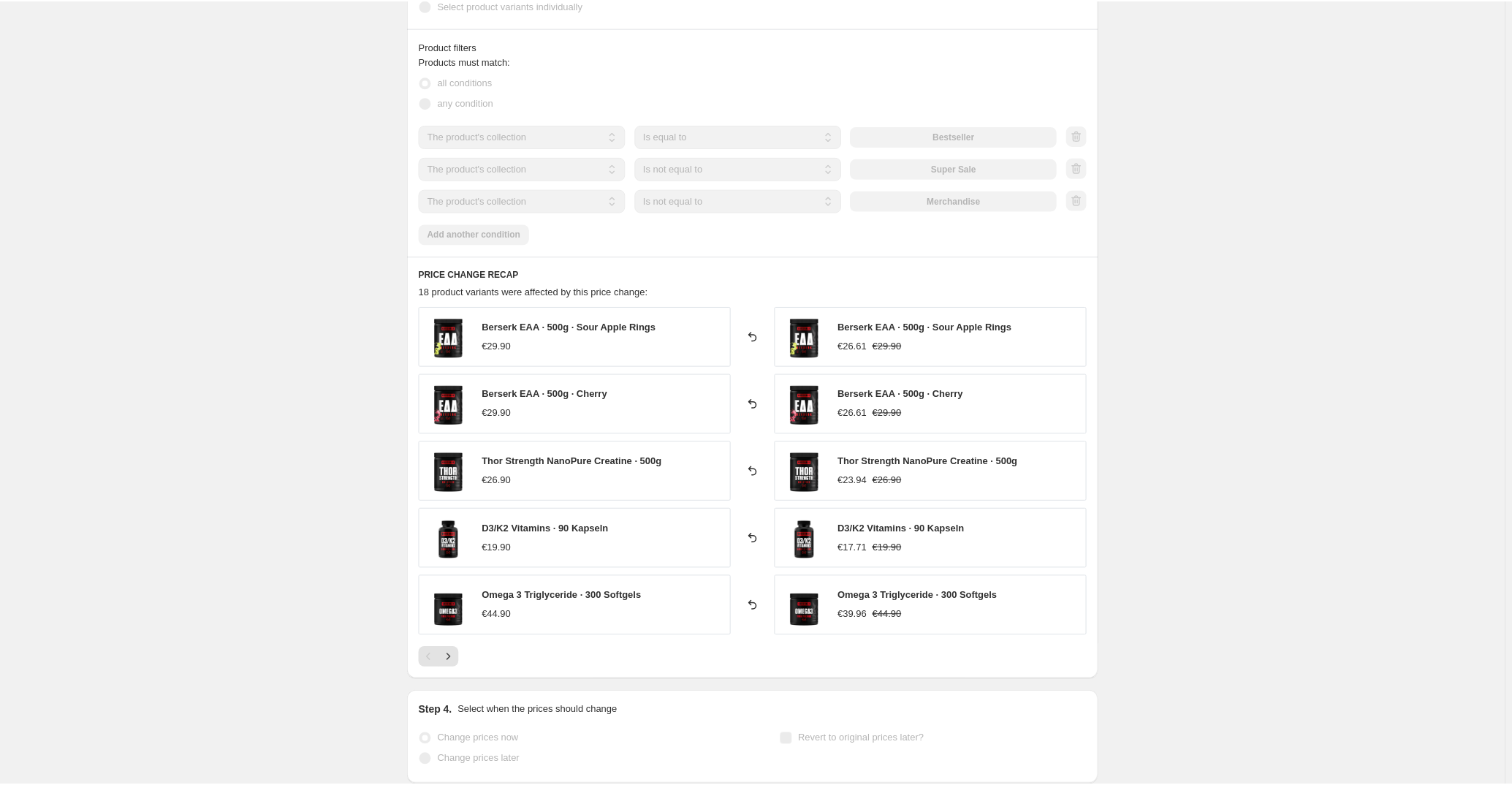
scroll to position [835, 0]
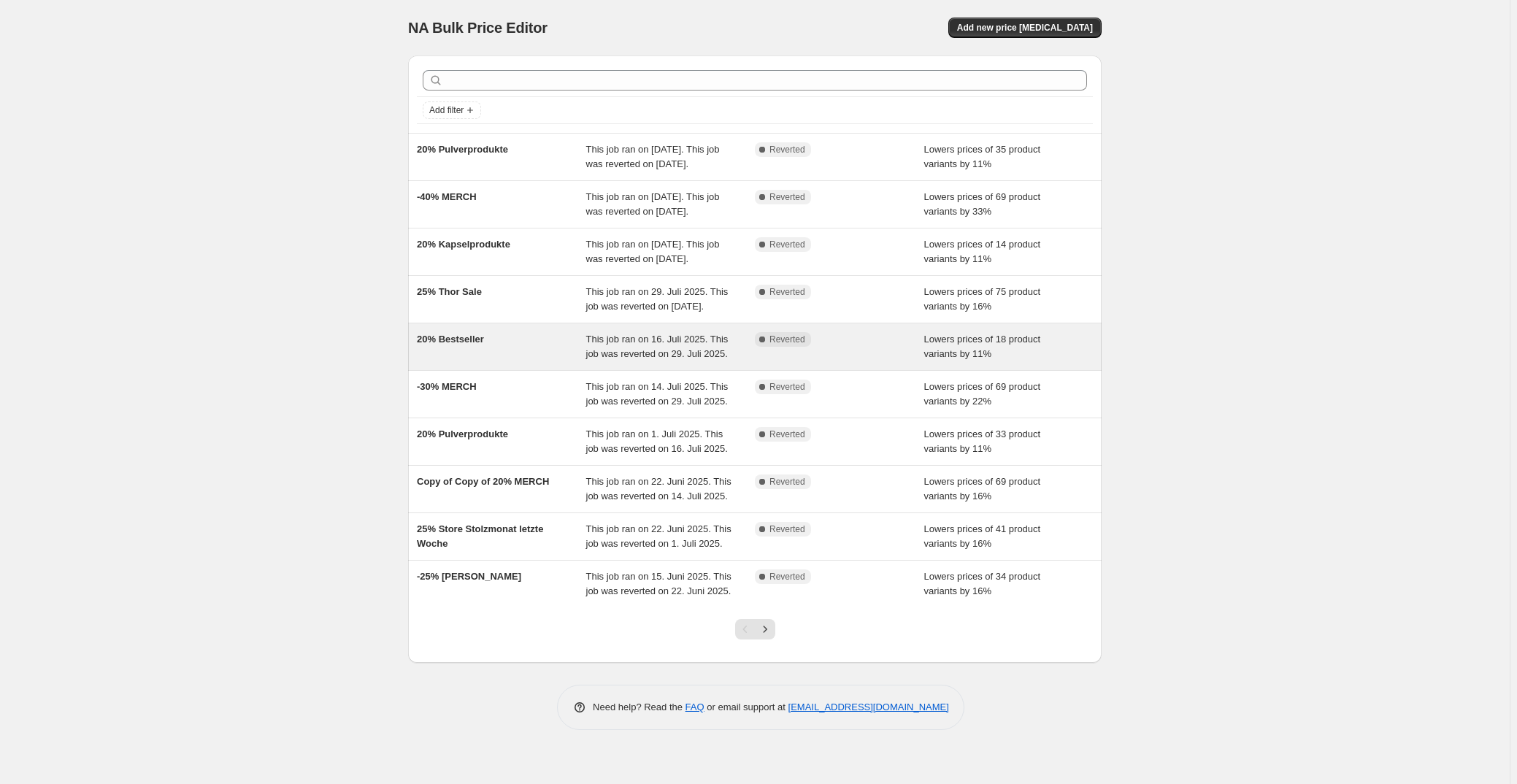
click at [488, 361] on div "20% Bestseller" at bounding box center [502, 346] width 170 height 29
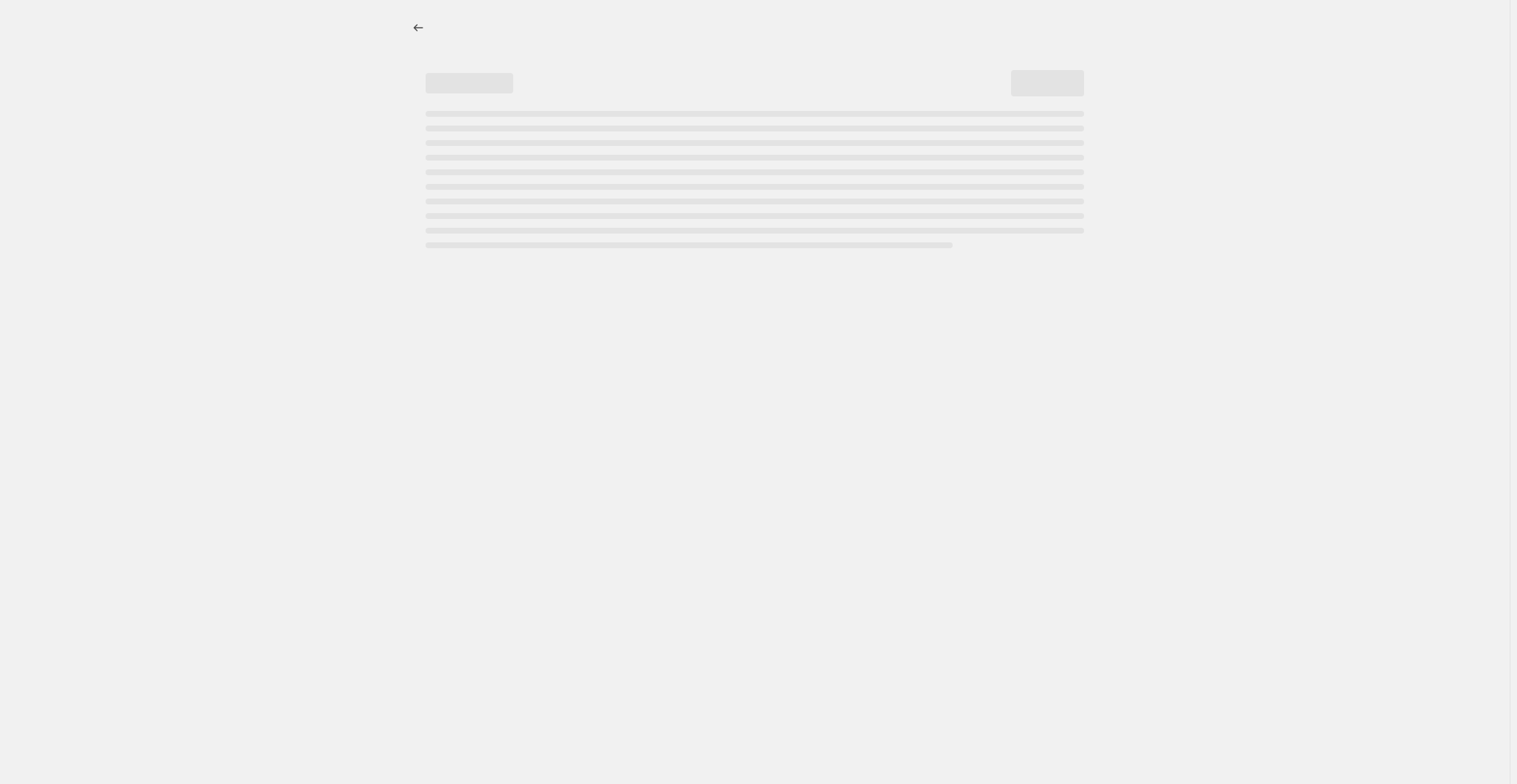
select select "percentage"
select select "no_change"
select select "collection"
select select "not_equal"
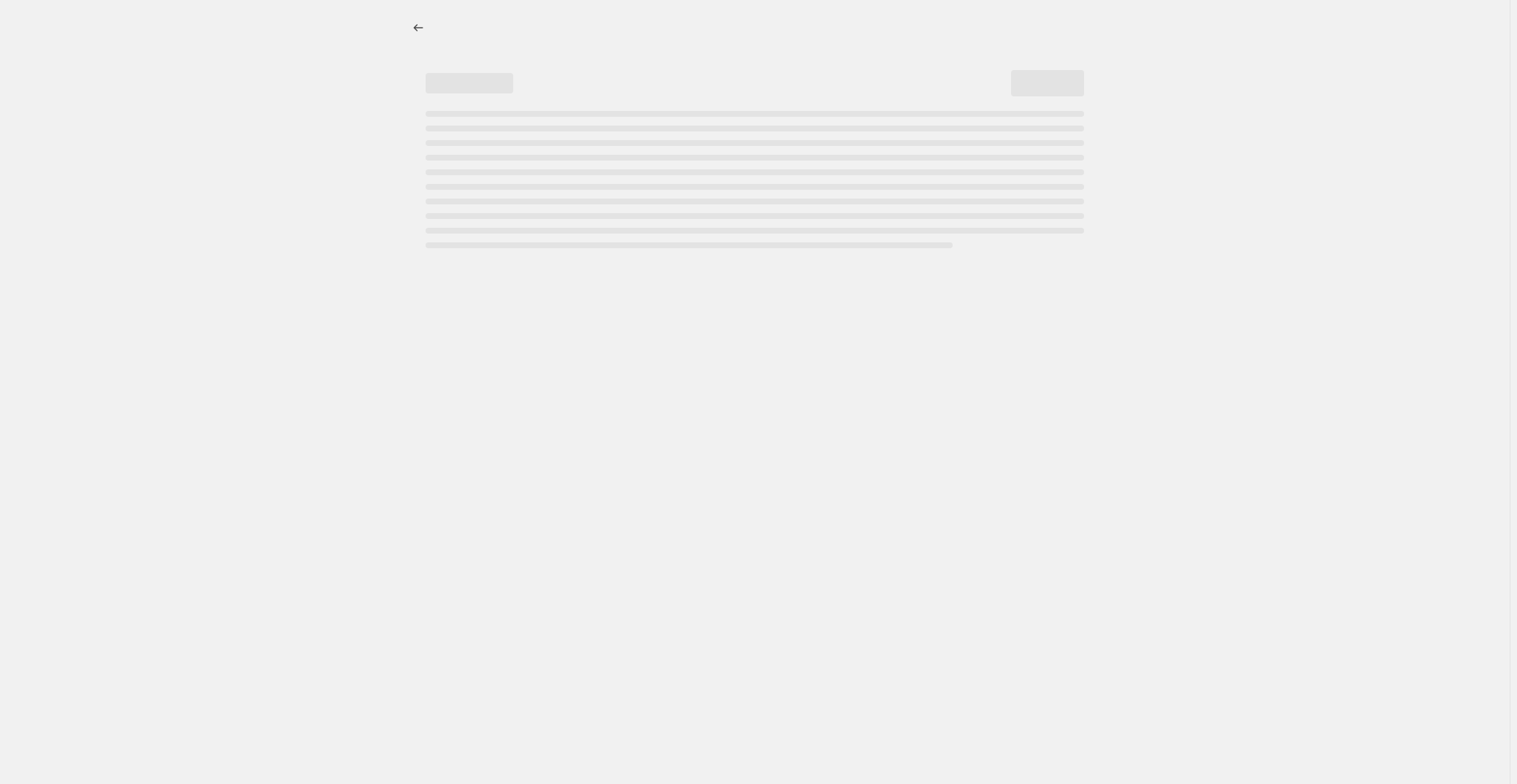
select select "collection"
select select "not_equal"
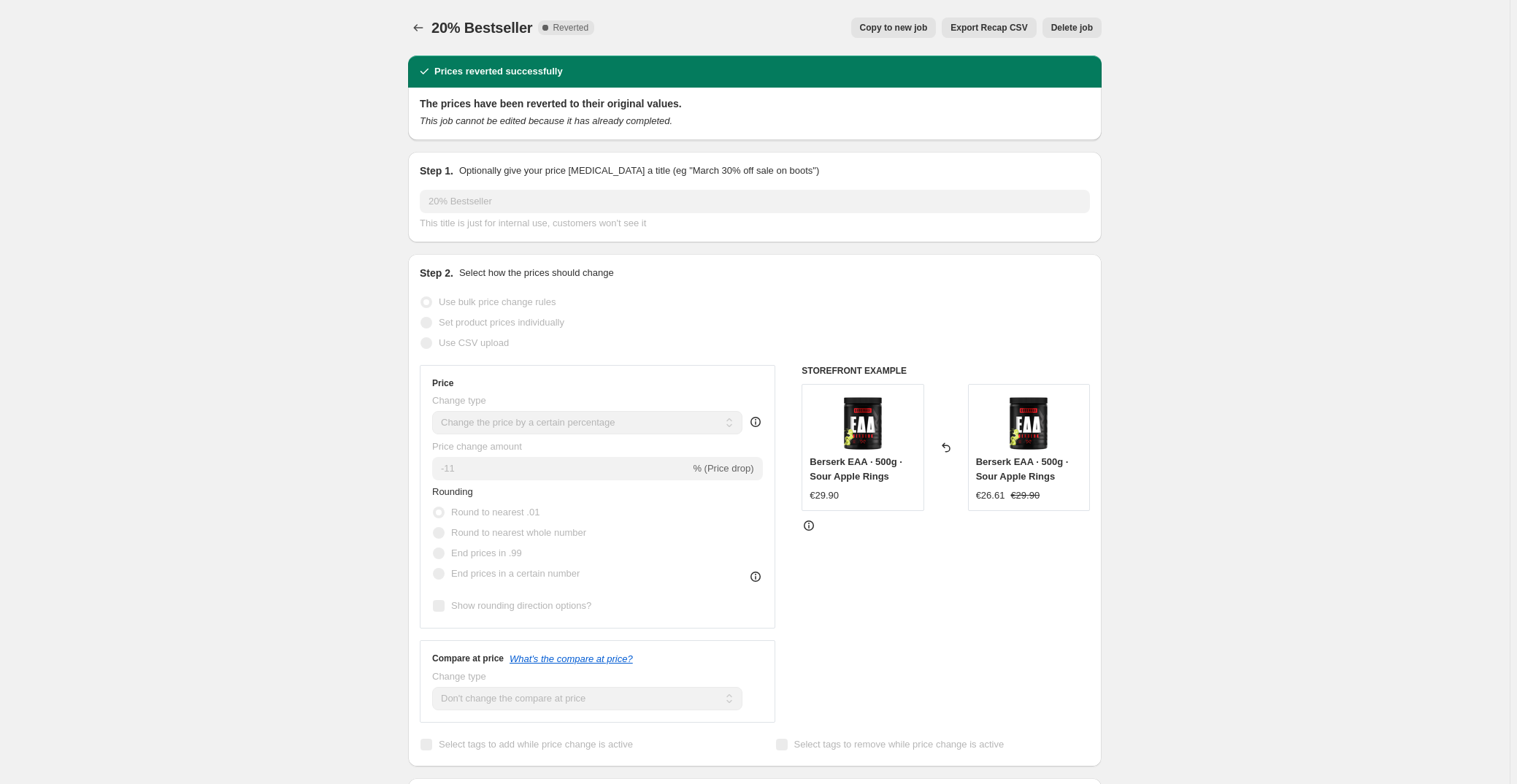
click at [886, 23] on span "Copy to new job" at bounding box center [894, 28] width 68 height 12
select select "percentage"
select select "no_change"
select select "collection"
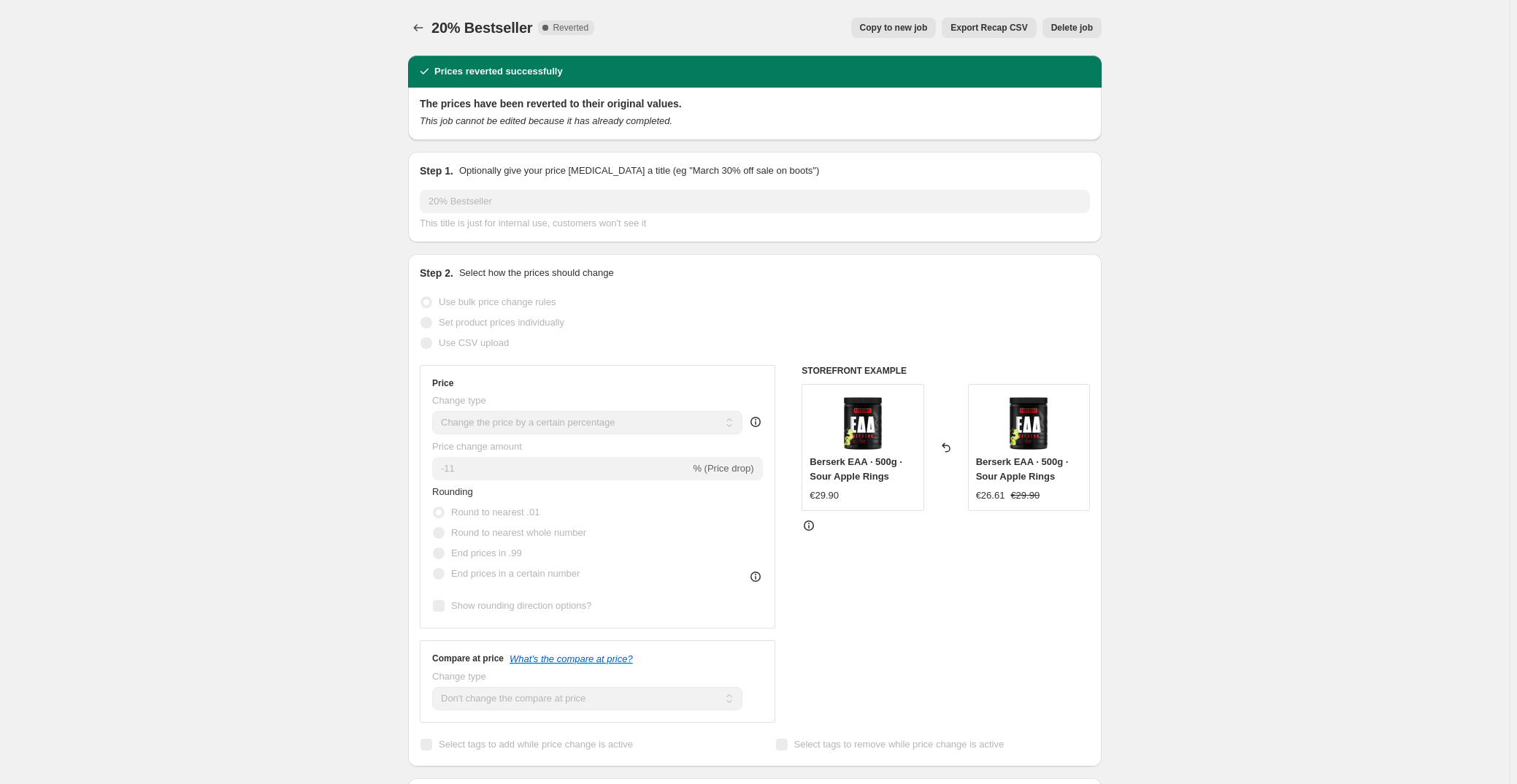
select select "not_equal"
select select "collection"
select select "not_equal"
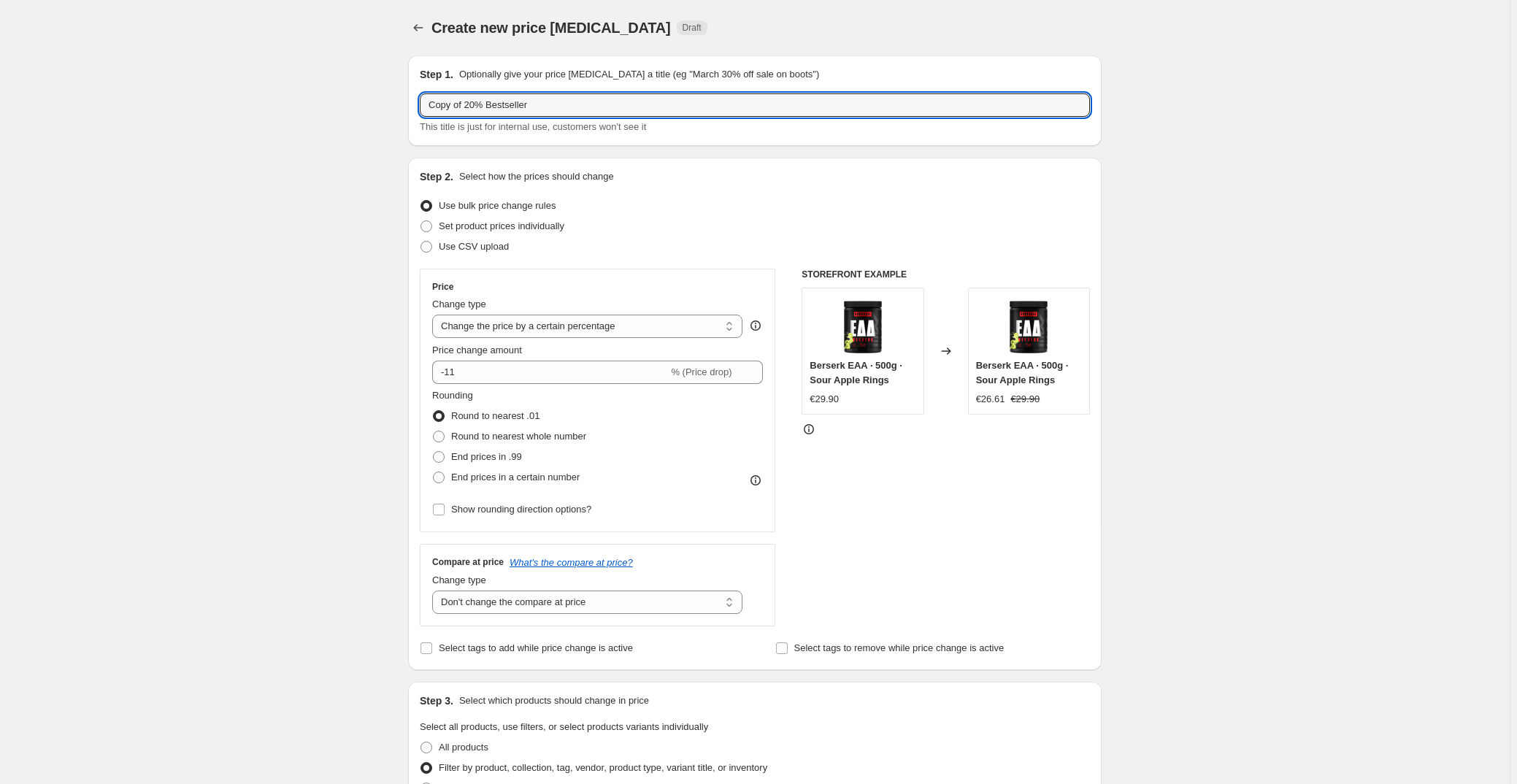
drag, startPoint x: 467, startPoint y: 106, endPoint x: 348, endPoint y: 118, distance: 119.6
type input "20% Bestseller"
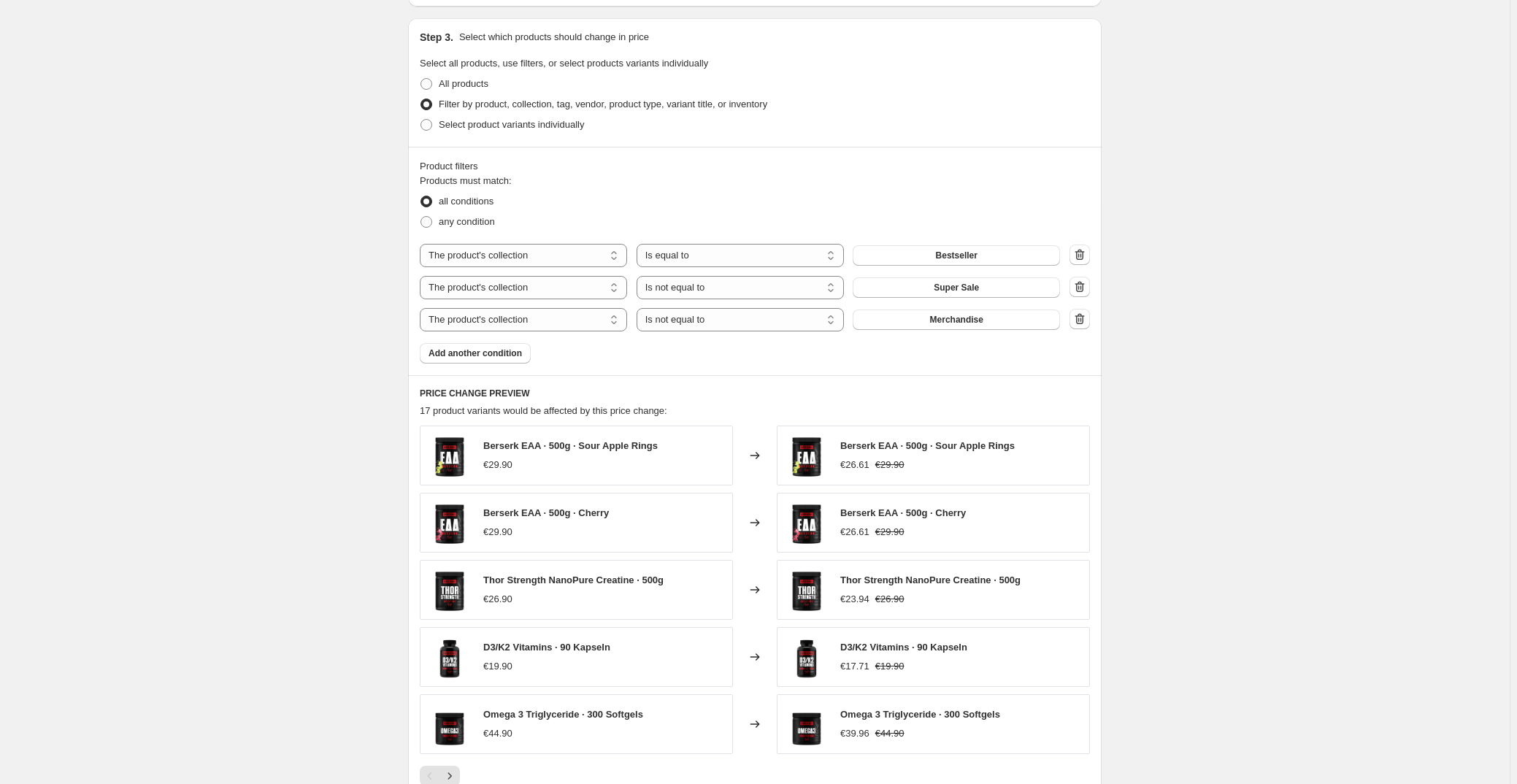
scroll to position [903, 0]
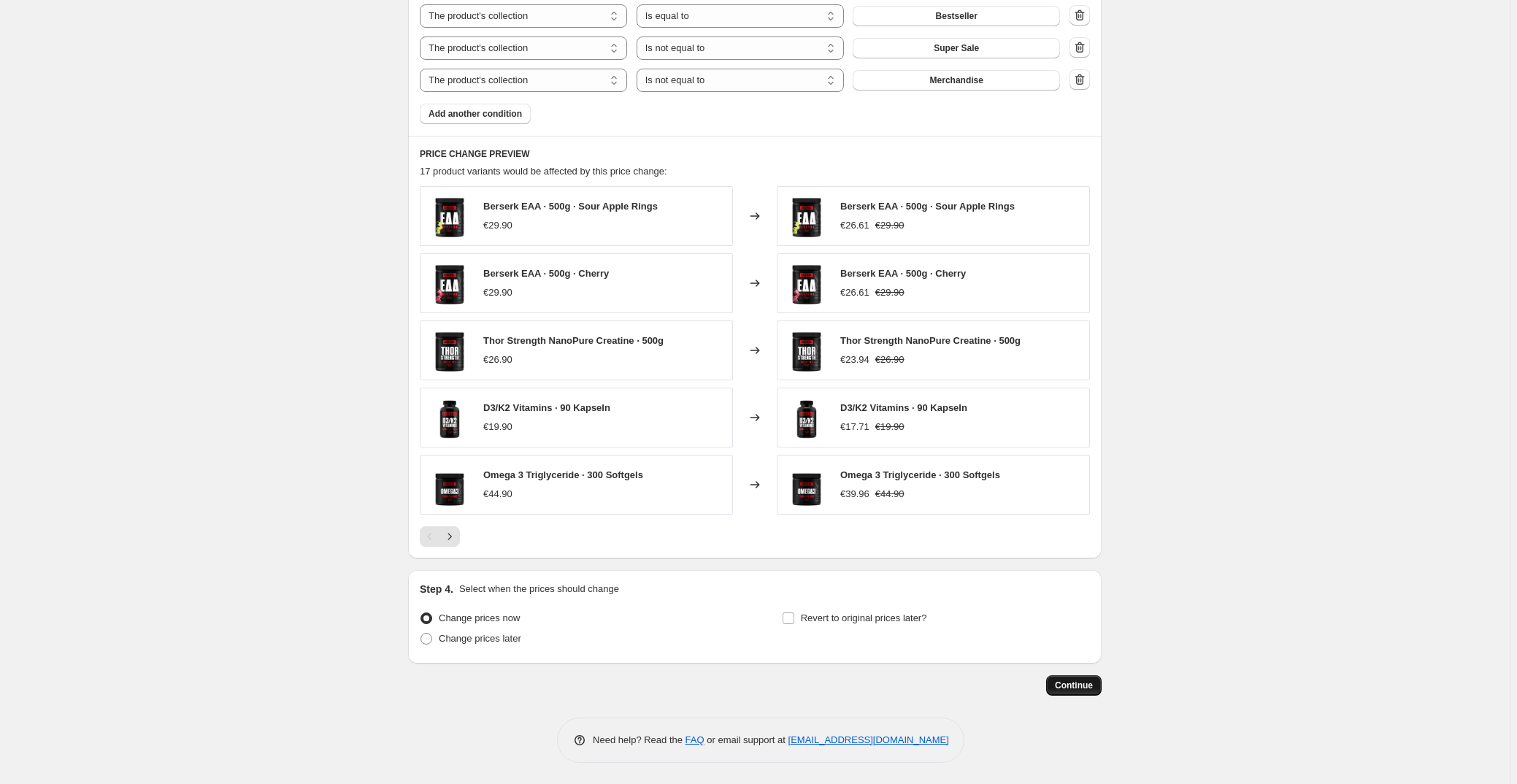
click at [1082, 679] on span "Continue" at bounding box center [1074, 685] width 38 height 12
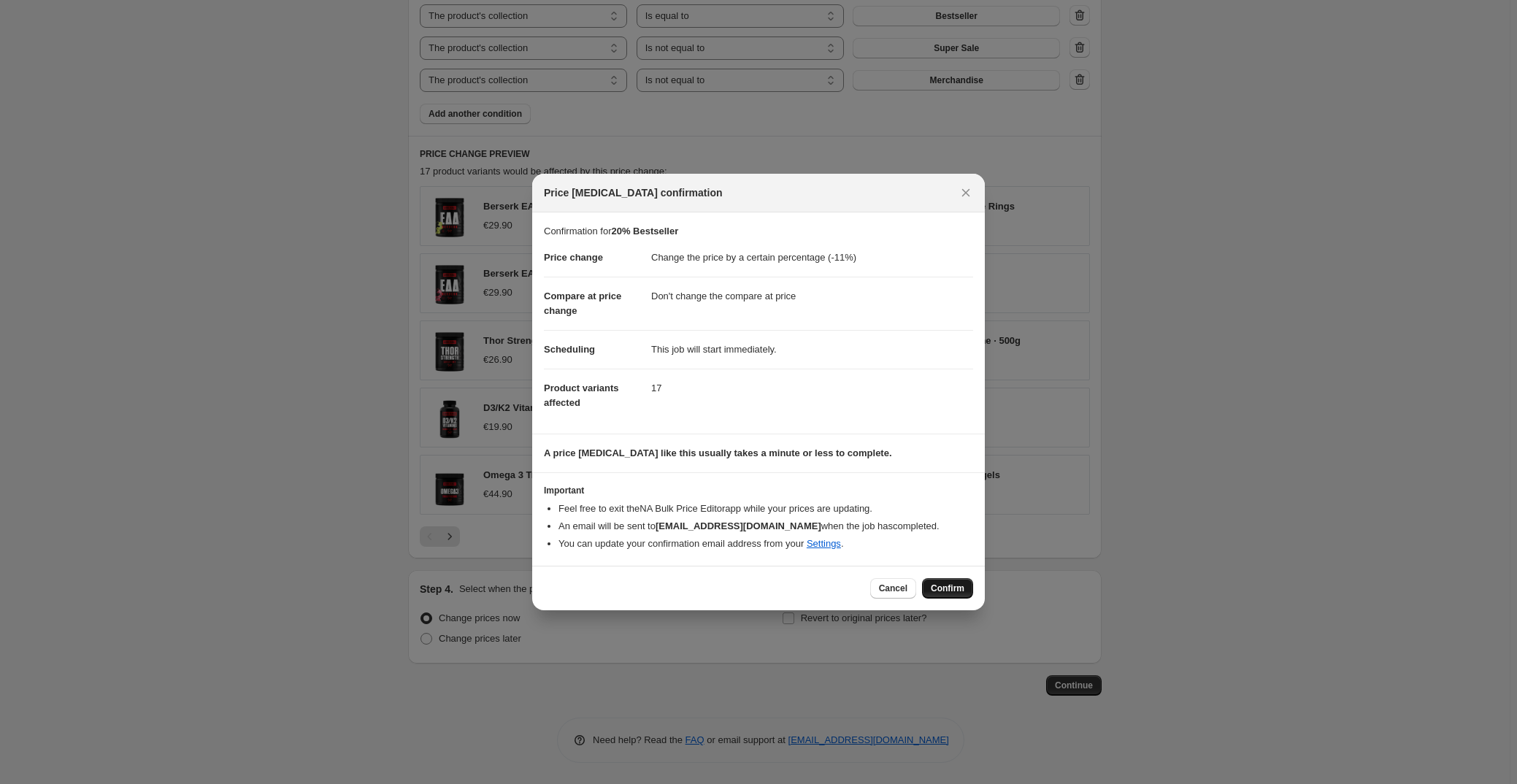
click at [941, 591] on span "Confirm" at bounding box center [948, 588] width 34 height 12
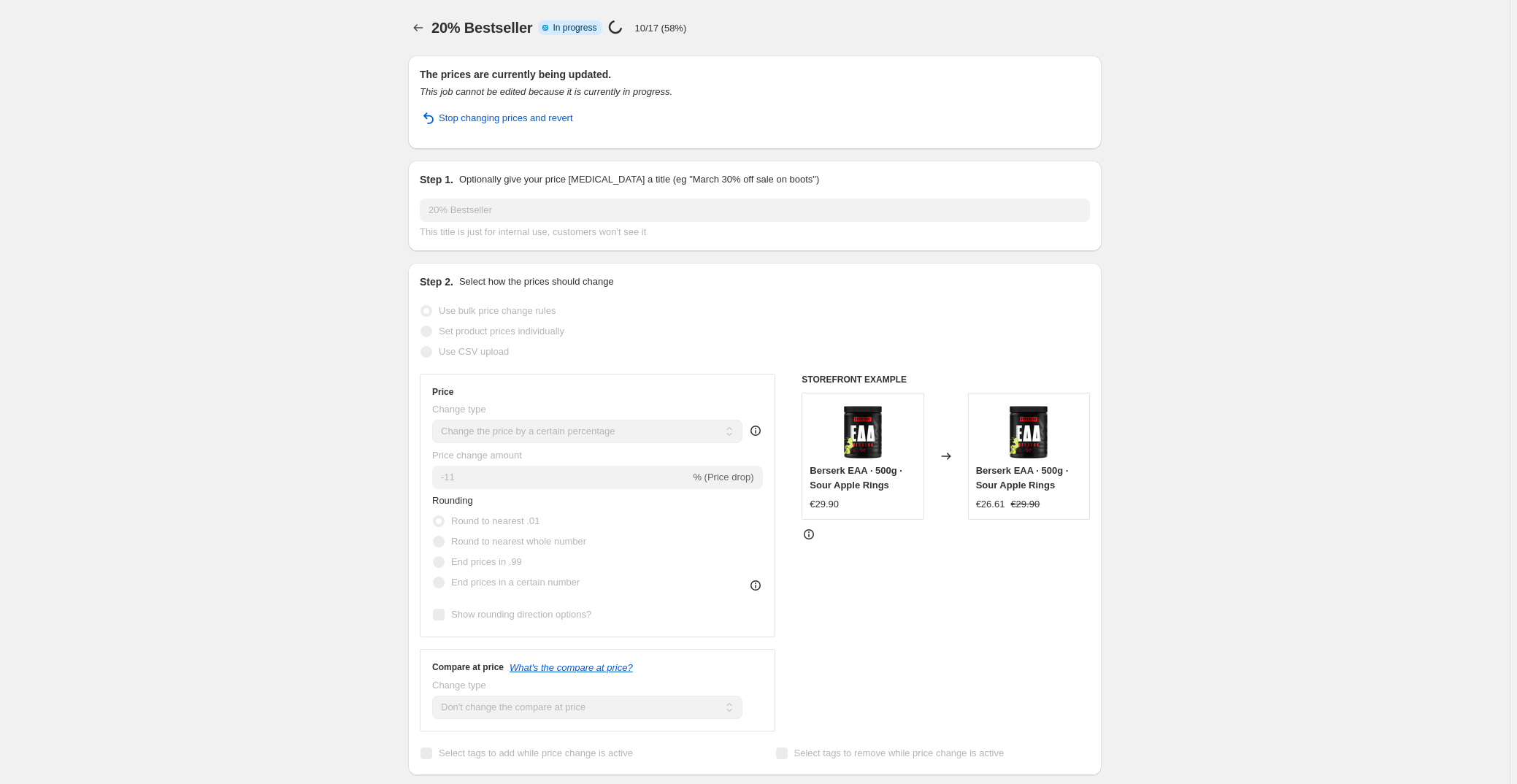
select select "percentage"
select select "no_change"
select select "collection"
select select "not_equal"
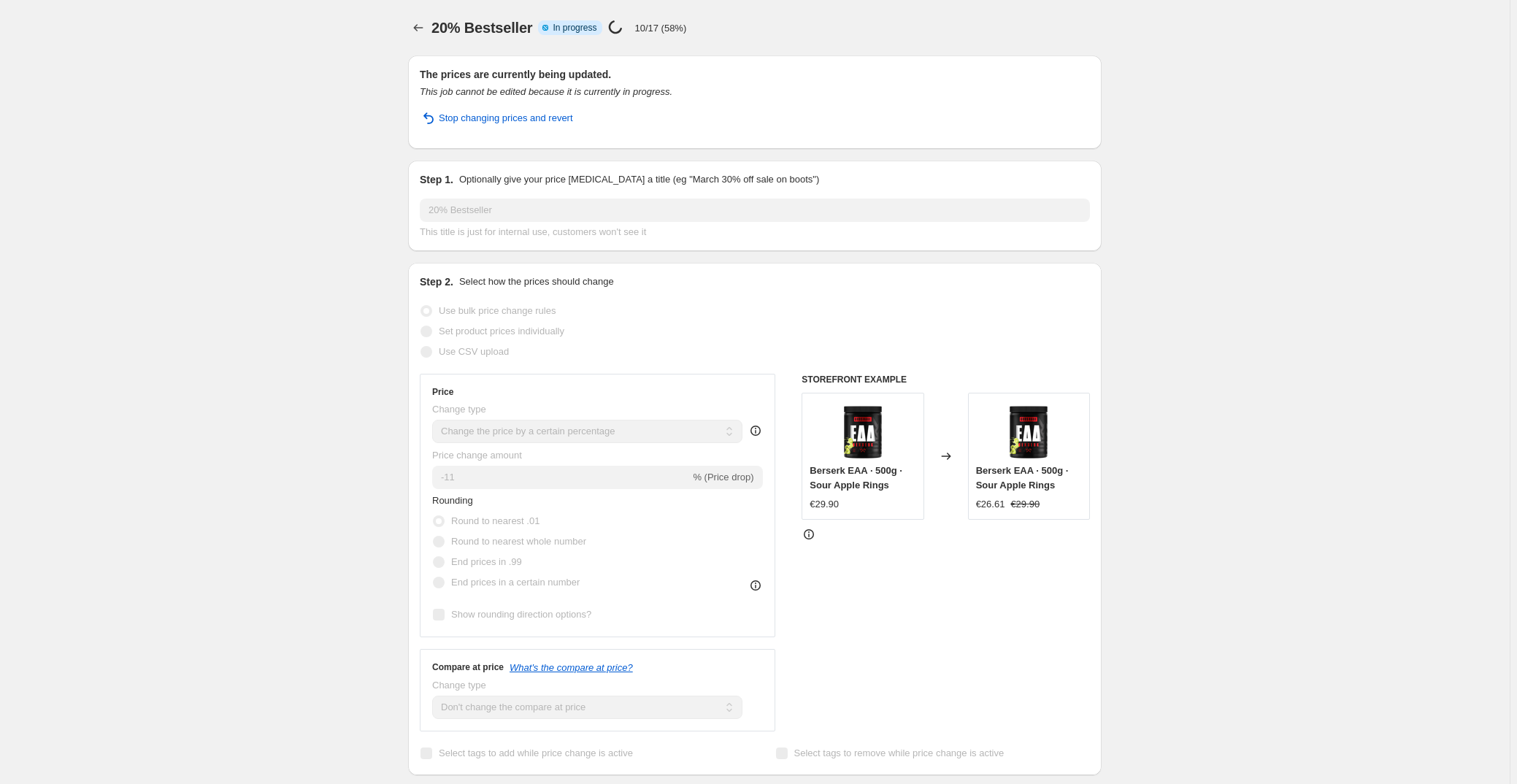
select select "collection"
select select "not_equal"
